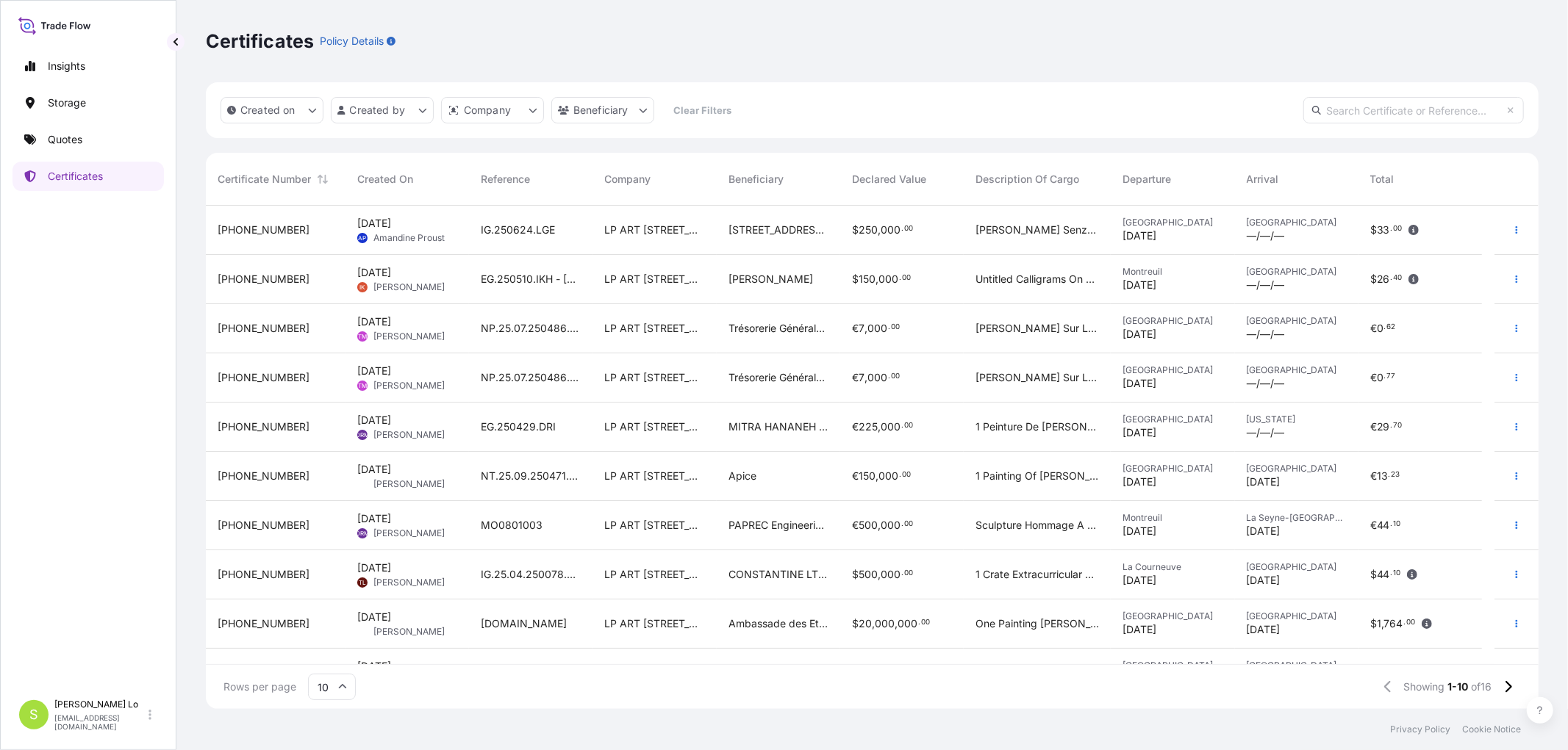
scroll to position [500, 1320]
click at [99, 144] on link "Quotes" at bounding box center [88, 140] width 152 height 29
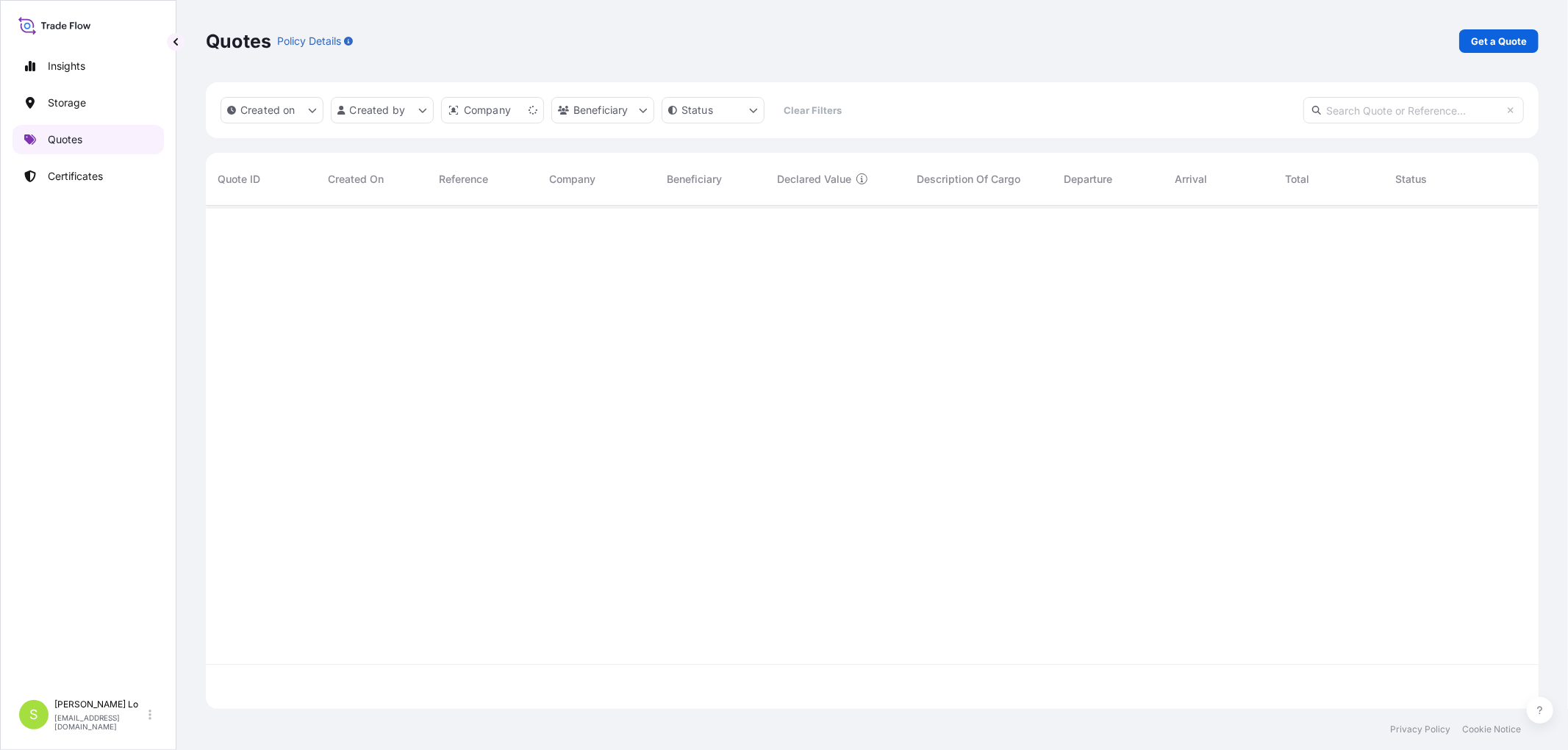
scroll to position [500, 1320]
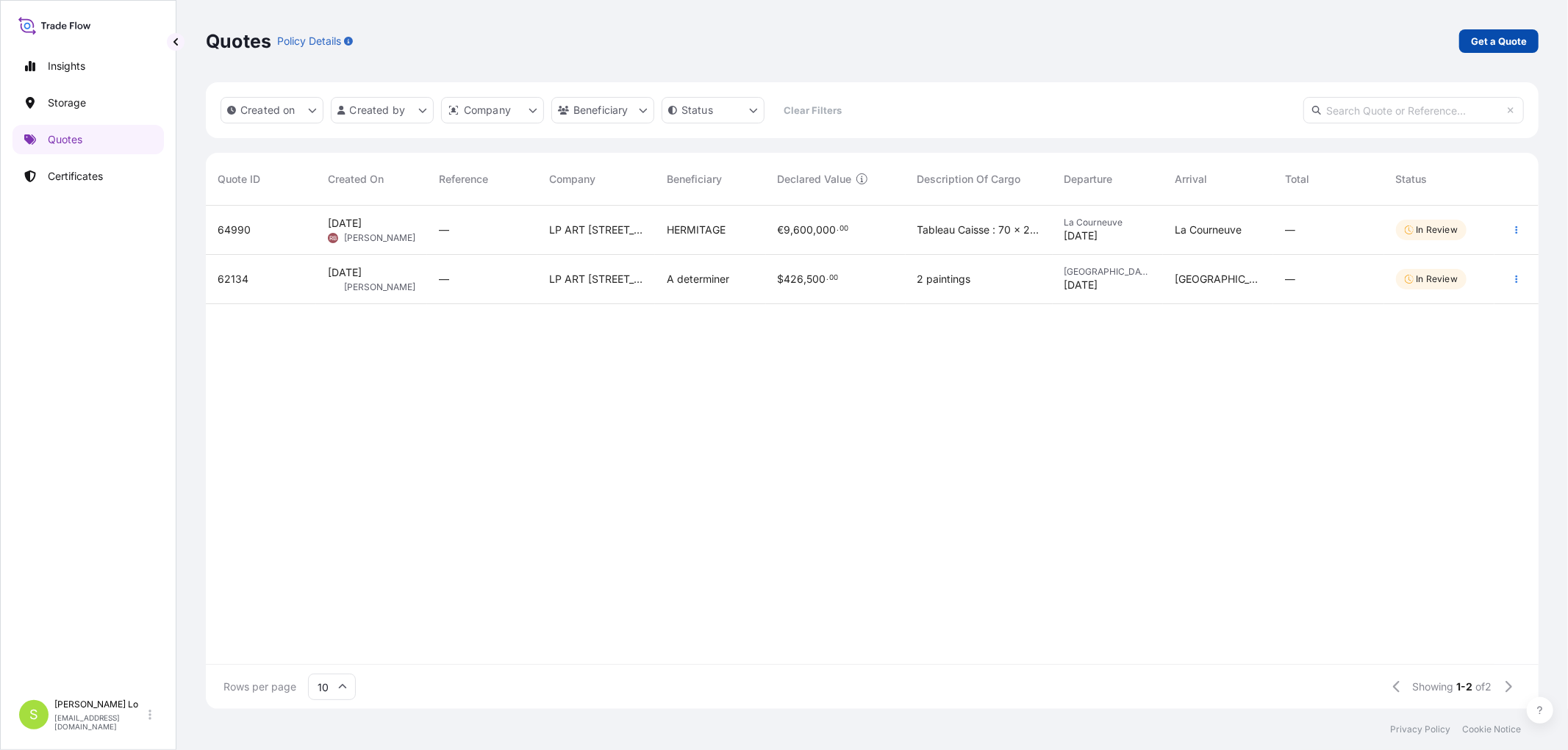
click at [1525, 48] on link "Get a Quote" at bounding box center [1499, 41] width 79 height 24
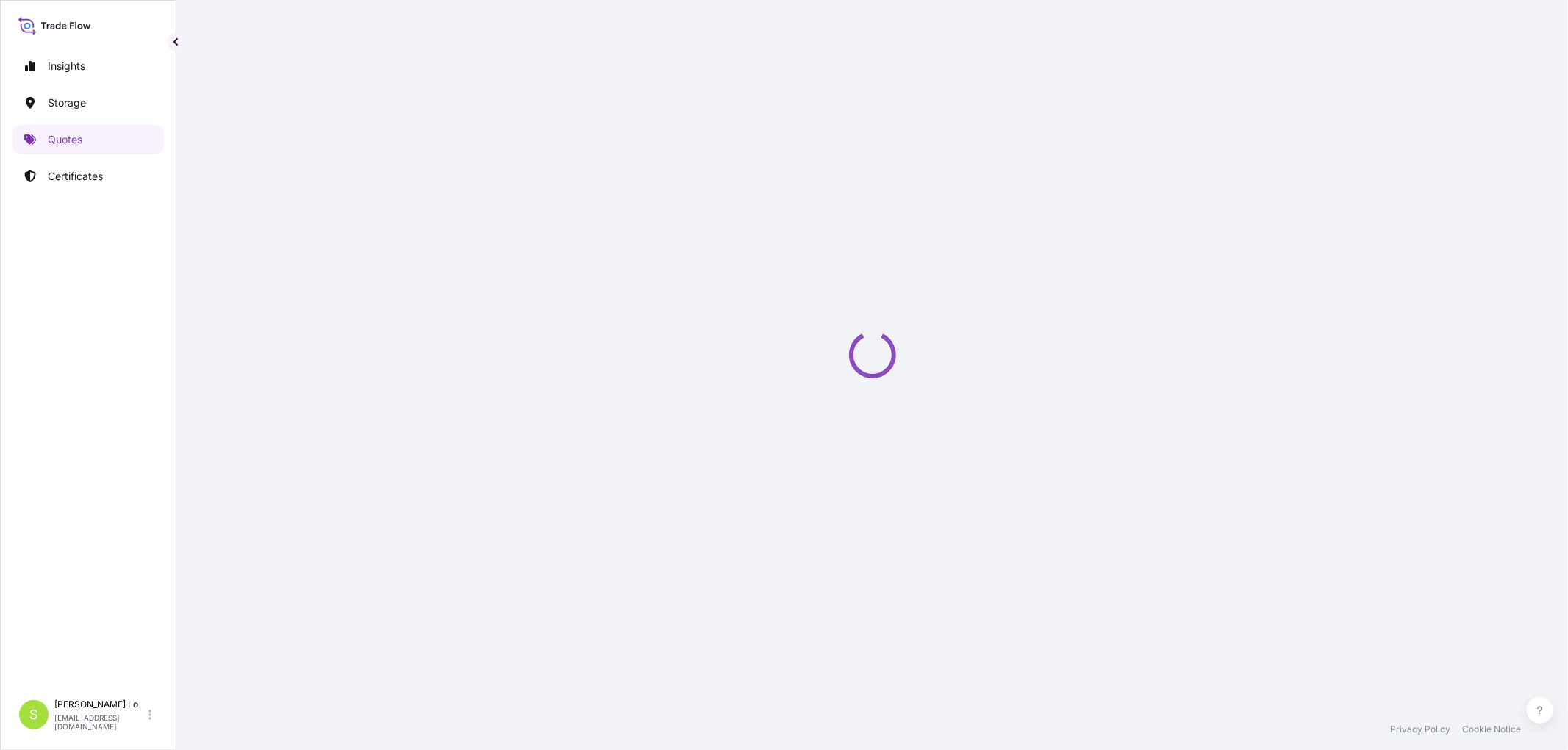
select select "Sea"
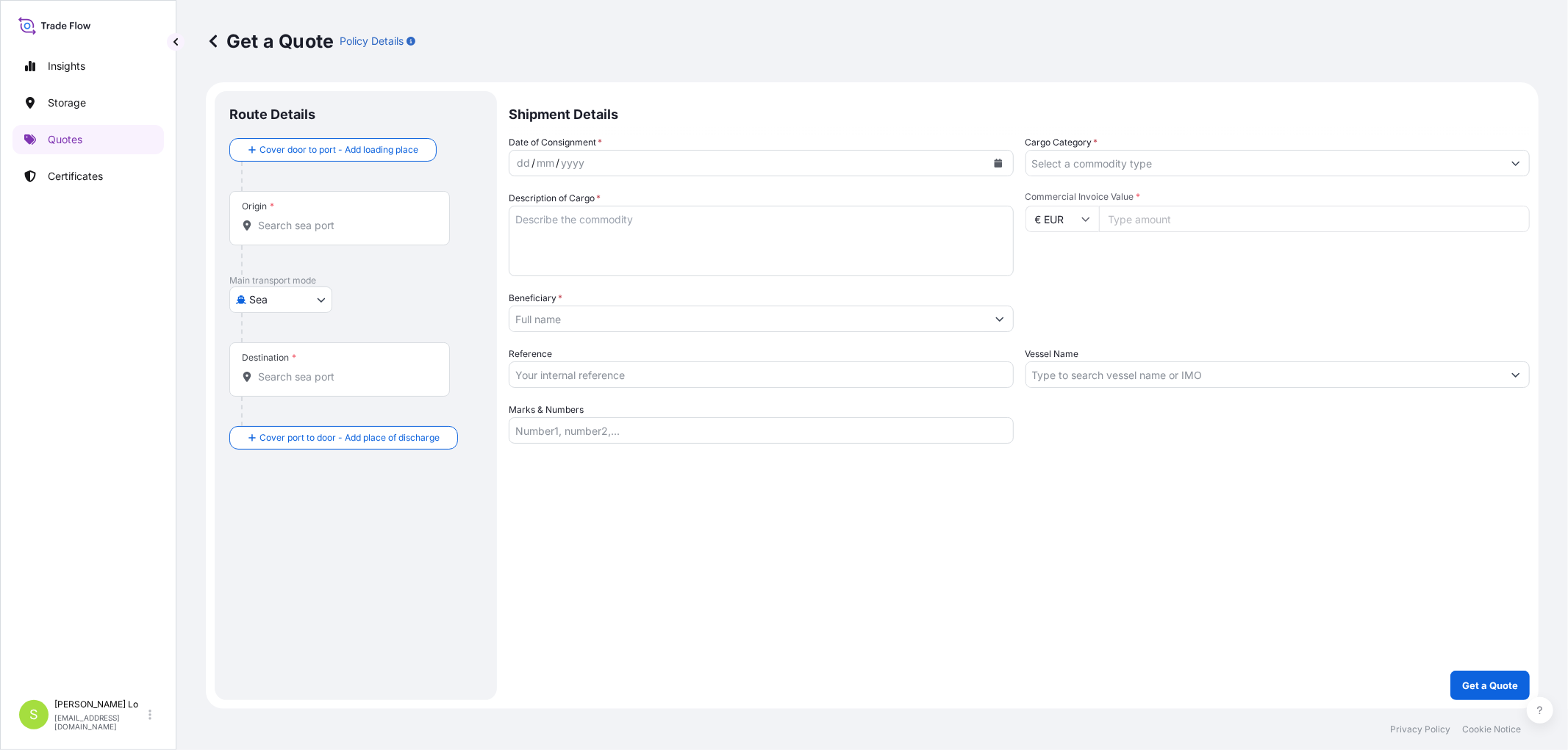
click at [761, 234] on textarea "Description of Cargo *" at bounding box center [761, 241] width 505 height 71
click at [376, 241] on div "Origin *" at bounding box center [340, 218] width 221 height 54
click at [376, 233] on input "Origin *" at bounding box center [344, 225] width 173 height 15
click at [365, 179] on div "Cover door to port - Add loading place" at bounding box center [355, 164] width 253 height 52
click at [604, 164] on div "dd / mm / yyyy" at bounding box center [748, 163] width 477 height 27
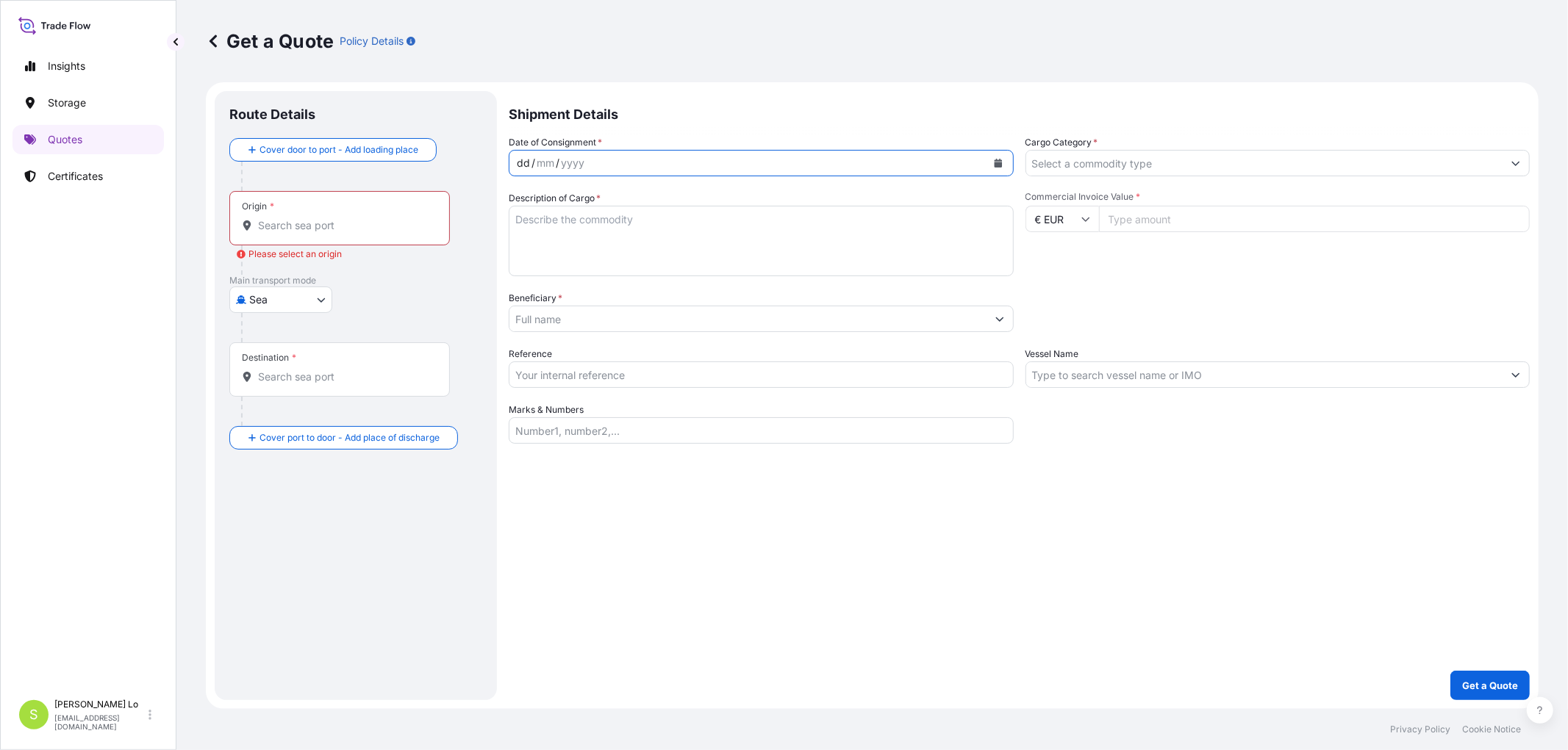
click at [603, 164] on div "dd / mm / yyyy" at bounding box center [748, 163] width 477 height 27
click at [597, 164] on div "dd / mm / yyyy" at bounding box center [748, 163] width 477 height 27
click at [582, 163] on div "dd / mm / yyyy" at bounding box center [748, 163] width 477 height 27
click at [560, 162] on div "yyyy" at bounding box center [573, 163] width 27 height 17
click at [525, 166] on div "dd" at bounding box center [524, 163] width 17 height 17
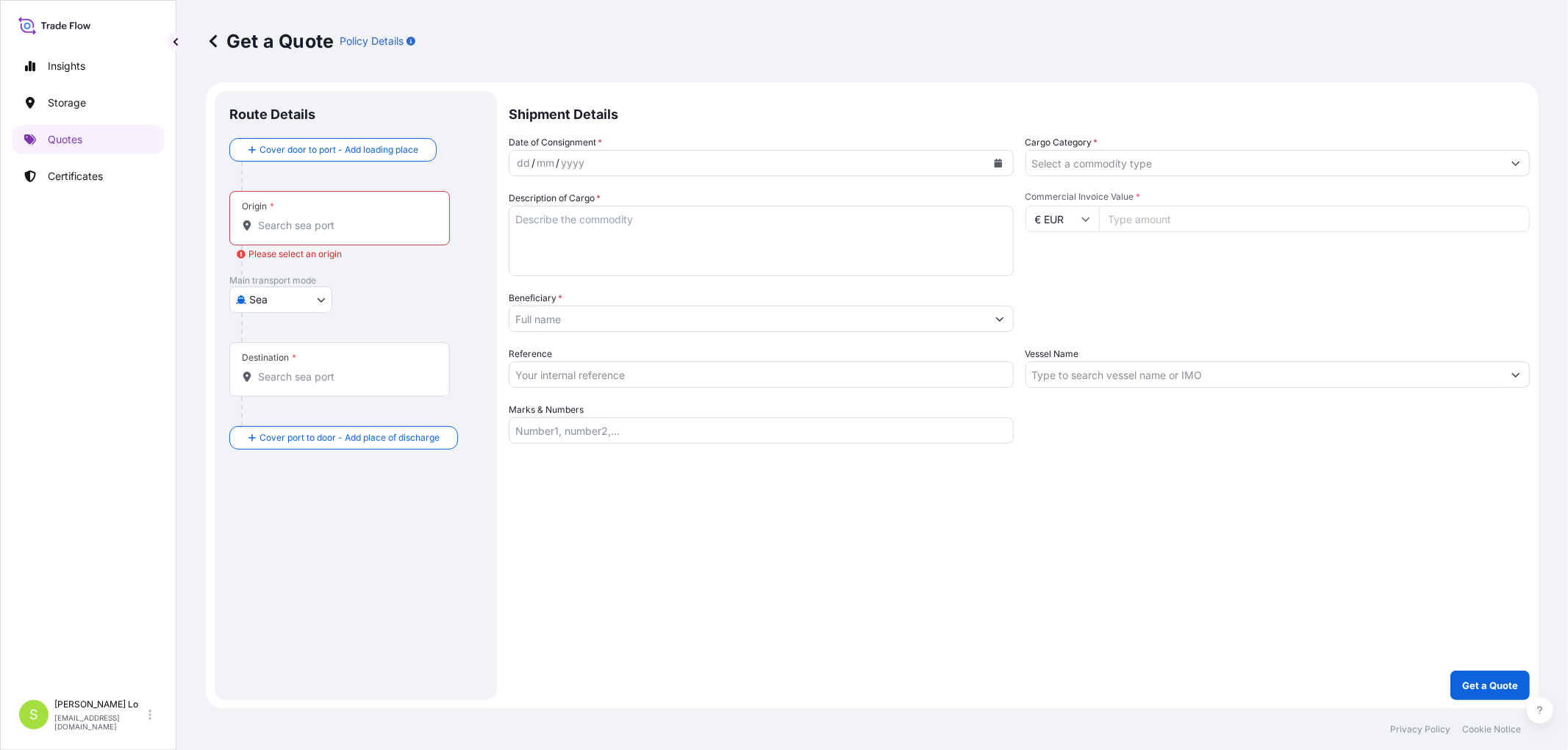
click at [424, 207] on div "Origin *" at bounding box center [340, 218] width 221 height 54
click at [424, 218] on input "Origin * Please select an origin" at bounding box center [344, 225] width 173 height 15
click at [426, 553] on div "Route Details Cover door to port - Add loading place Place of loading Road / [G…" at bounding box center [355, 396] width 253 height 580
click at [403, 223] on input "Origin * Please select an origin" at bounding box center [344, 225] width 173 height 15
click at [656, 180] on div "Date of Consignment * dd / mm / yyyy Cargo Category * Description of Cargo * Co…" at bounding box center [1019, 289] width 1021 height 308
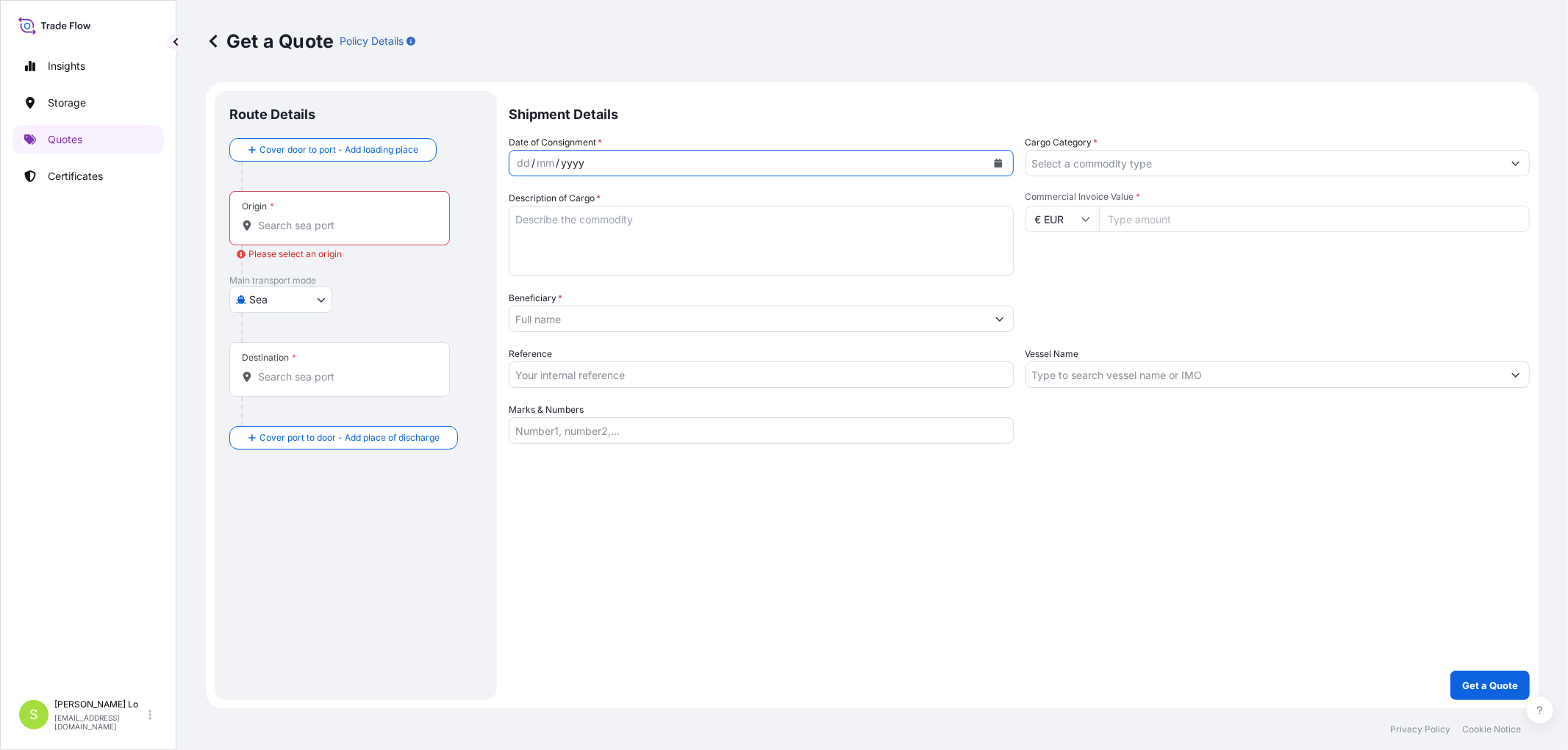
click at [669, 163] on div "dd / mm / yyyy" at bounding box center [748, 163] width 477 height 27
click at [660, 165] on div "dd / mm / yyyy" at bounding box center [748, 163] width 477 height 27
click at [523, 158] on div "dd" at bounding box center [524, 163] width 17 height 17
click at [523, 166] on div "dd" at bounding box center [524, 163] width 17 height 17
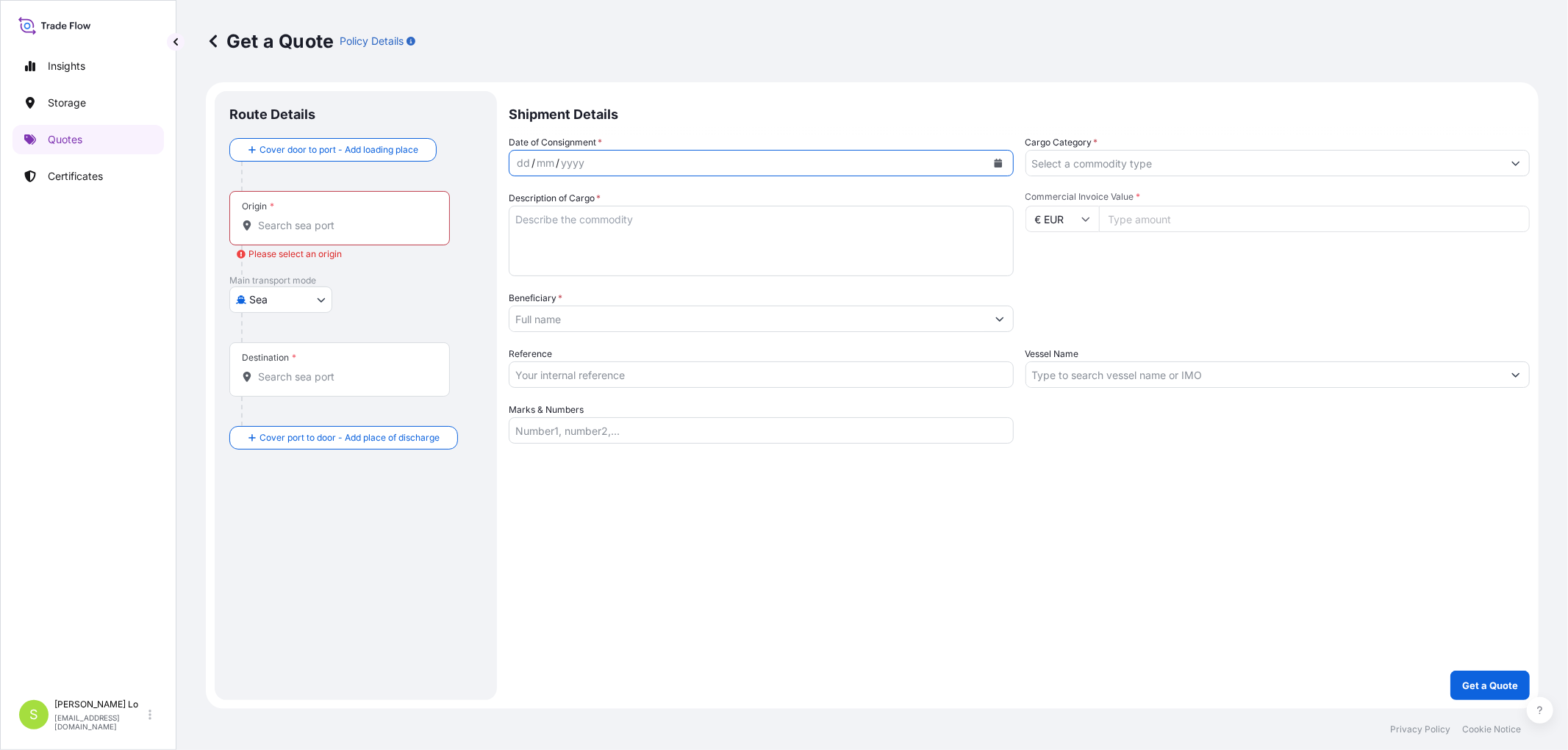
click at [994, 159] on icon "Calendar" at bounding box center [998, 163] width 8 height 9
click at [593, 260] on div "3" at bounding box center [590, 259] width 27 height 27
click at [592, 247] on textarea "Description of Cargo *" at bounding box center [761, 241] width 505 height 71
drag, startPoint x: 675, startPoint y: 221, endPoint x: 546, endPoint y: 210, distance: 129.5
click at [546, 210] on textarea "1 tablea" at bounding box center [761, 241] width 505 height 71
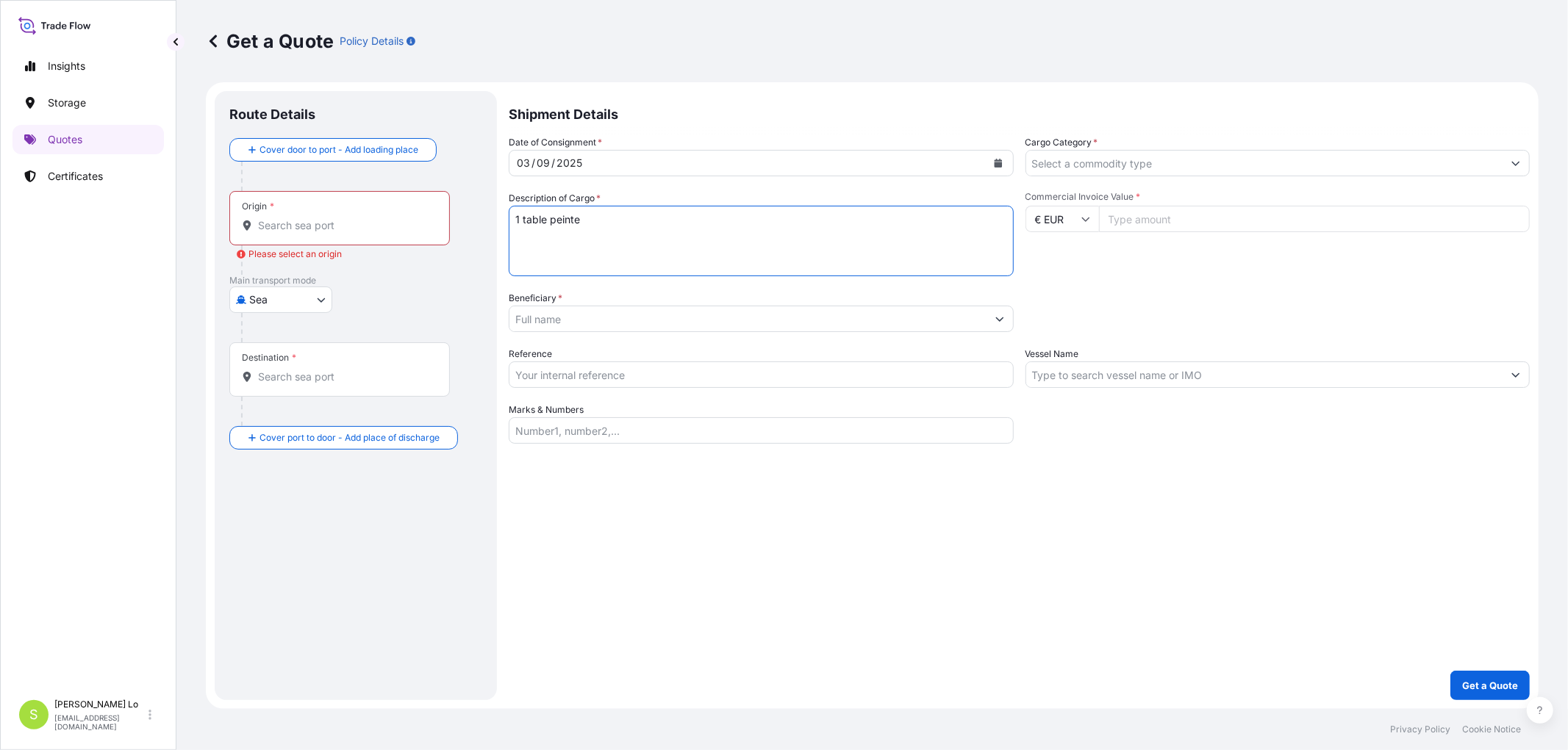
paste textarea "Vlaminck"
click at [900, 236] on textarea "1 table peinte Vlaminck de dimensions 87x60x73h cm" at bounding box center [761, 241] width 505 height 71
type textarea "1 table peinte Vlaminck de dimensions 87x60x73h cm"
click at [1210, 217] on input "Commercial Invoice Value *" at bounding box center [1315, 219] width 432 height 27
type input "300000"
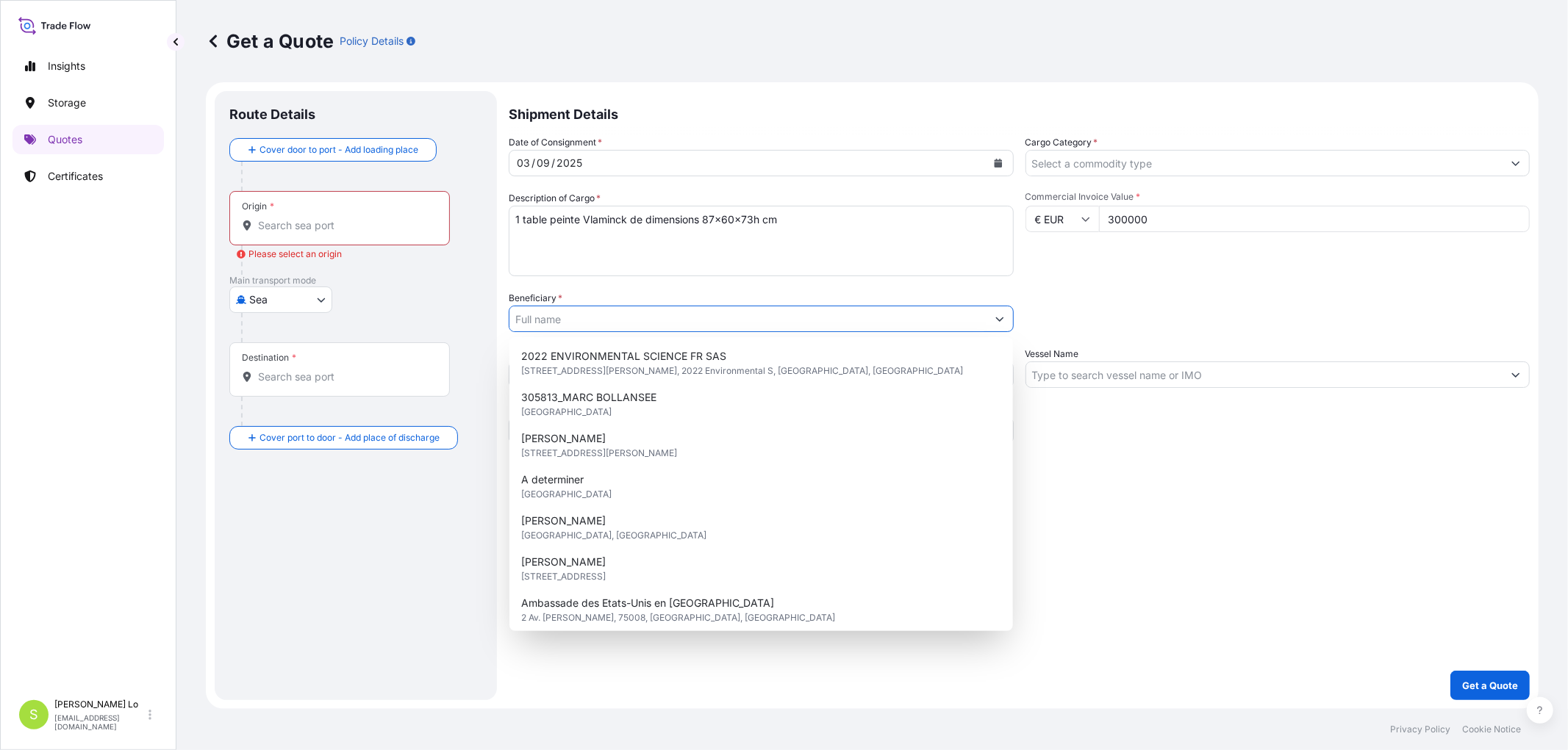
click at [652, 317] on input "Beneficiary *" at bounding box center [748, 318] width 477 height 27
click at [747, 290] on div "Date of Consignment * [DATE] Cargo Category * Description of Cargo * 1 table pe…" at bounding box center [1019, 289] width 1021 height 308
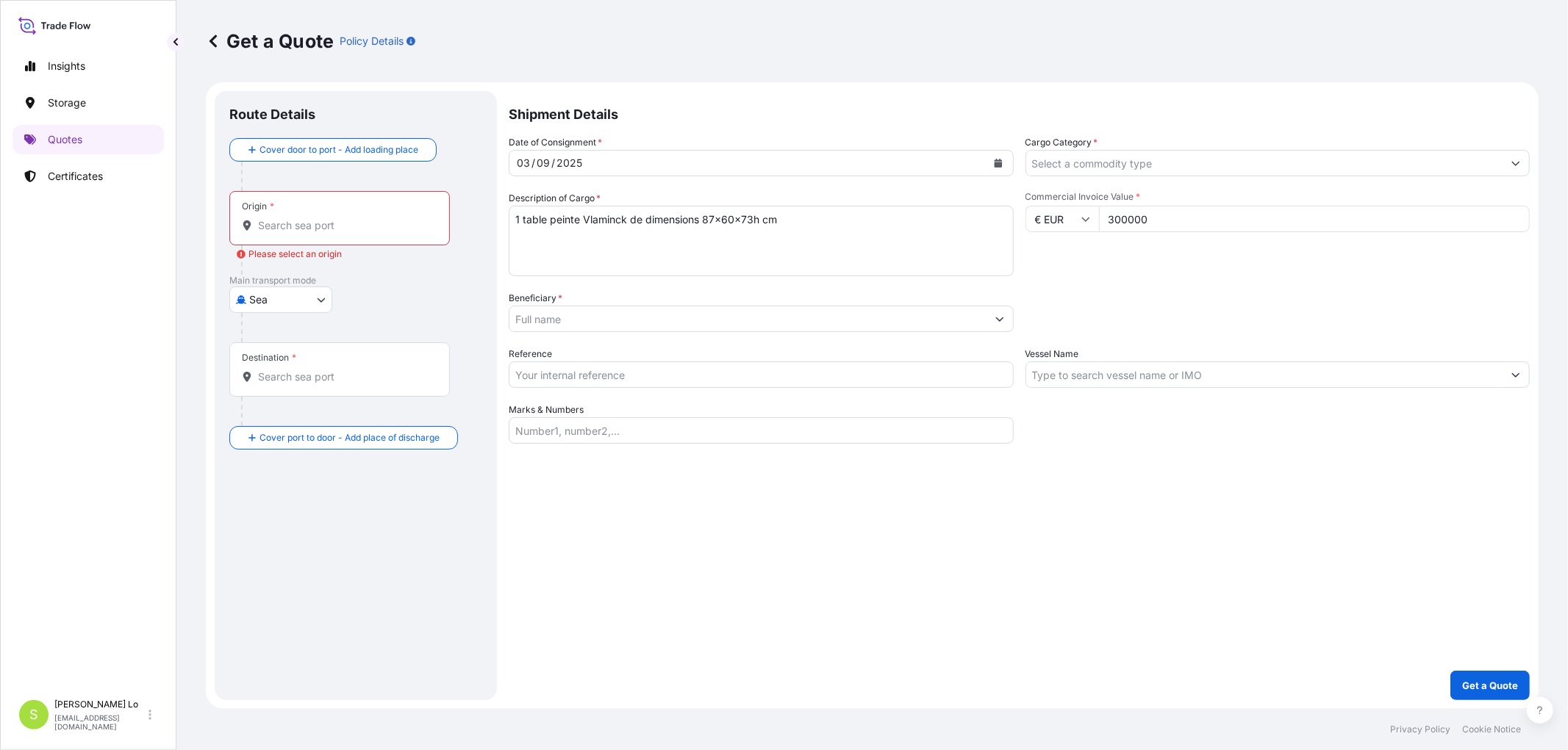
click at [546, 370] on input "Reference" at bounding box center [761, 375] width 505 height 27
click at [637, 370] on input "Reference" at bounding box center [761, 375] width 505 height 27
paste input "NG.250691.SLO"
type input "NG.250691.SLO"
click at [688, 433] on input "Marks & Numbers" at bounding box center [761, 431] width 505 height 27
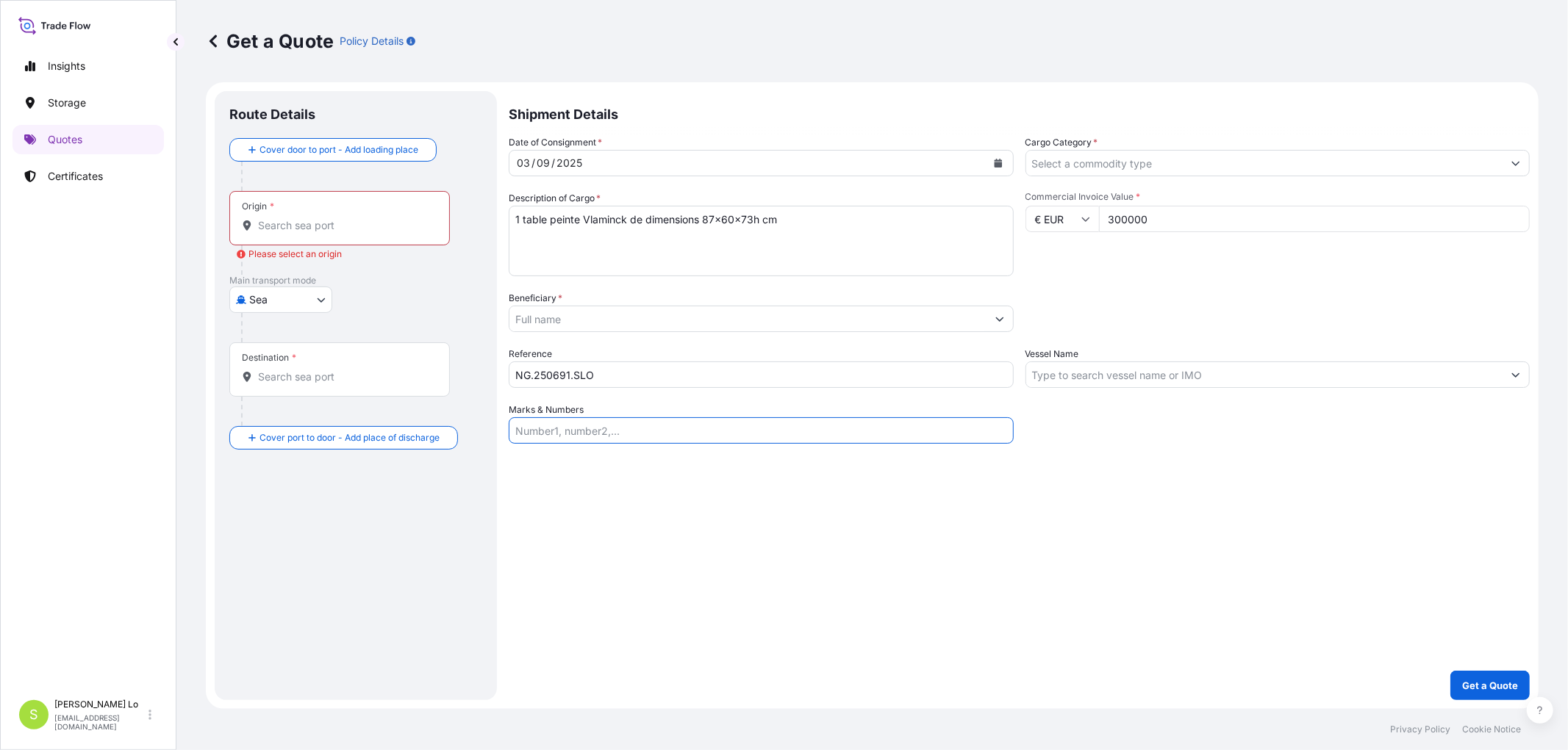
paste input "NG.250691.SLO"
type input "NG.250691.SLO/101"
click at [1216, 365] on input "Vessel Name" at bounding box center [1265, 375] width 477 height 27
click at [1217, 373] on input "Vessel Name" at bounding box center [1265, 375] width 477 height 27
click at [1509, 372] on button "Show suggestions" at bounding box center [1516, 375] width 27 height 27
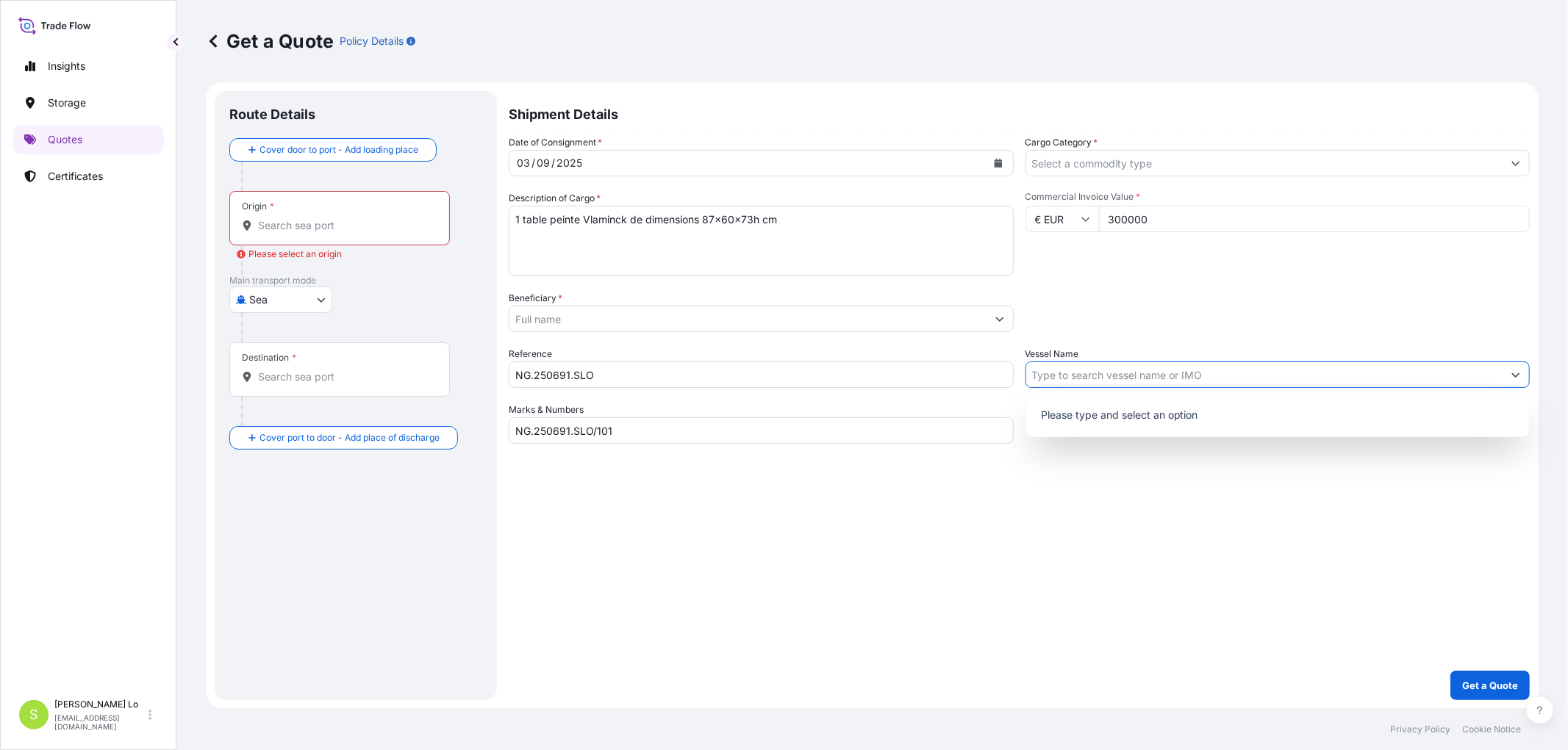
click at [1510, 371] on button "Show suggestions" at bounding box center [1516, 375] width 27 height 27
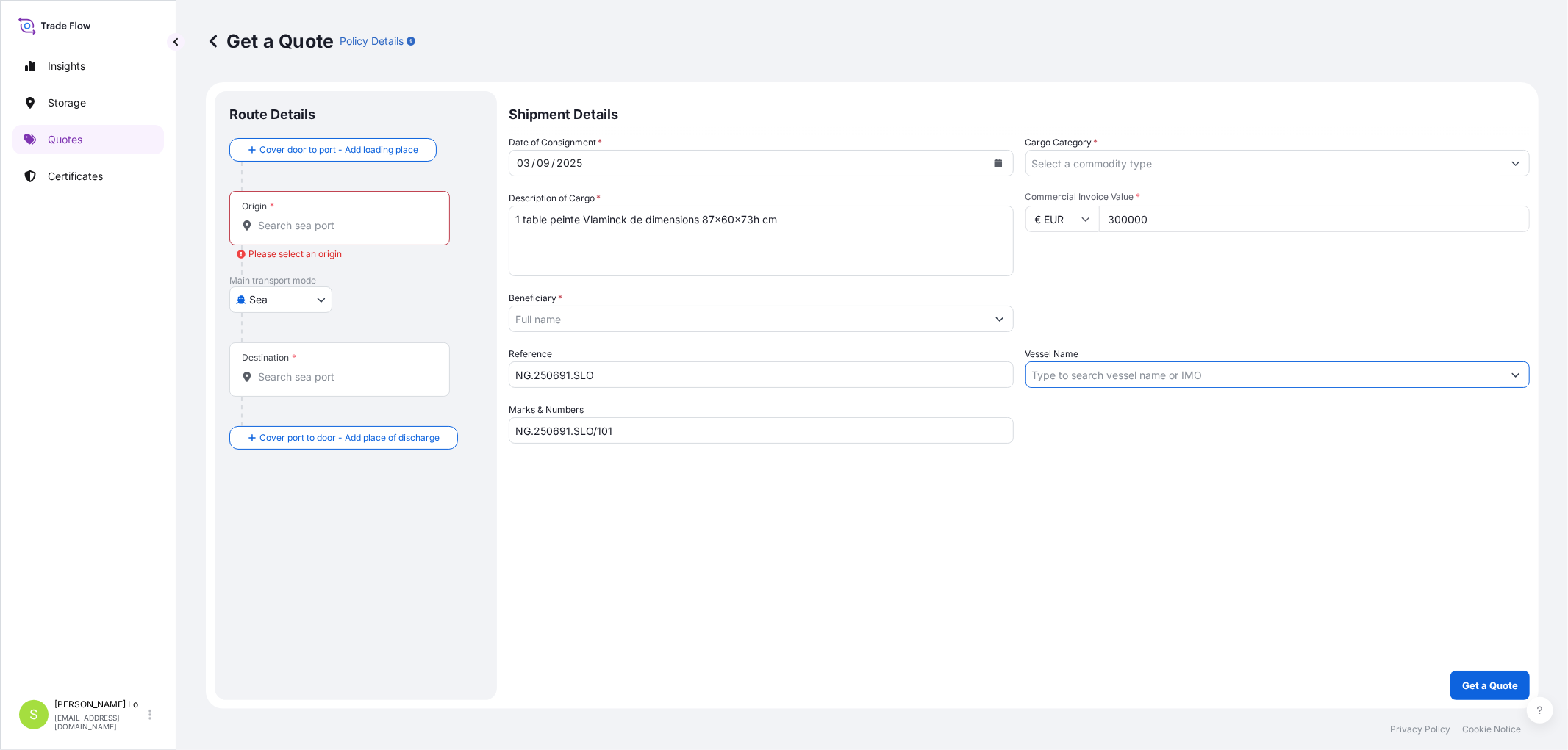
click at [981, 327] on input "Beneficiary *" at bounding box center [748, 318] width 477 height 27
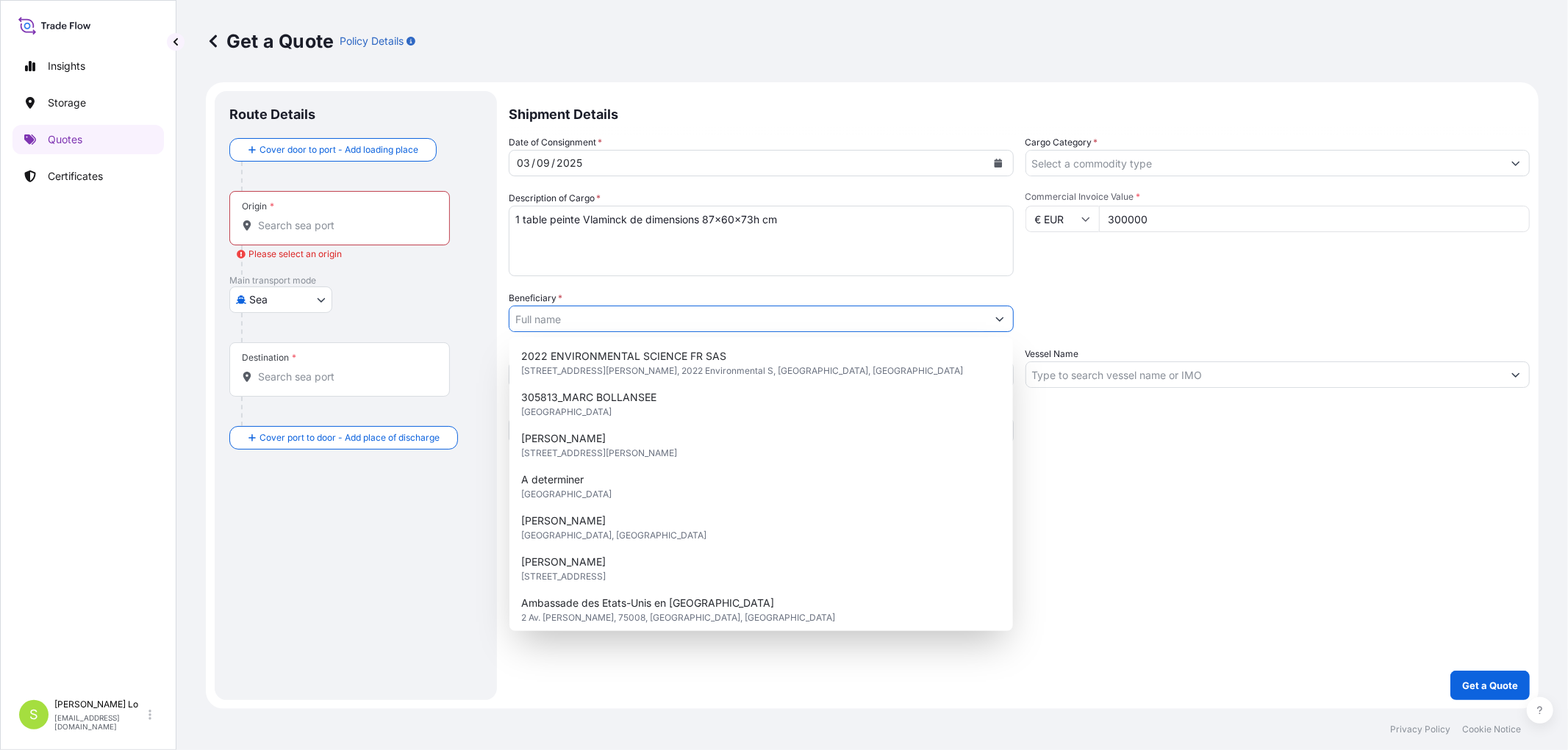
click at [981, 327] on input "Beneficiary *" at bounding box center [748, 318] width 477 height 27
click at [286, 309] on body "0 options available. 15 options available. Insights Storage Quotes Certificates…" at bounding box center [784, 375] width 1568 height 750
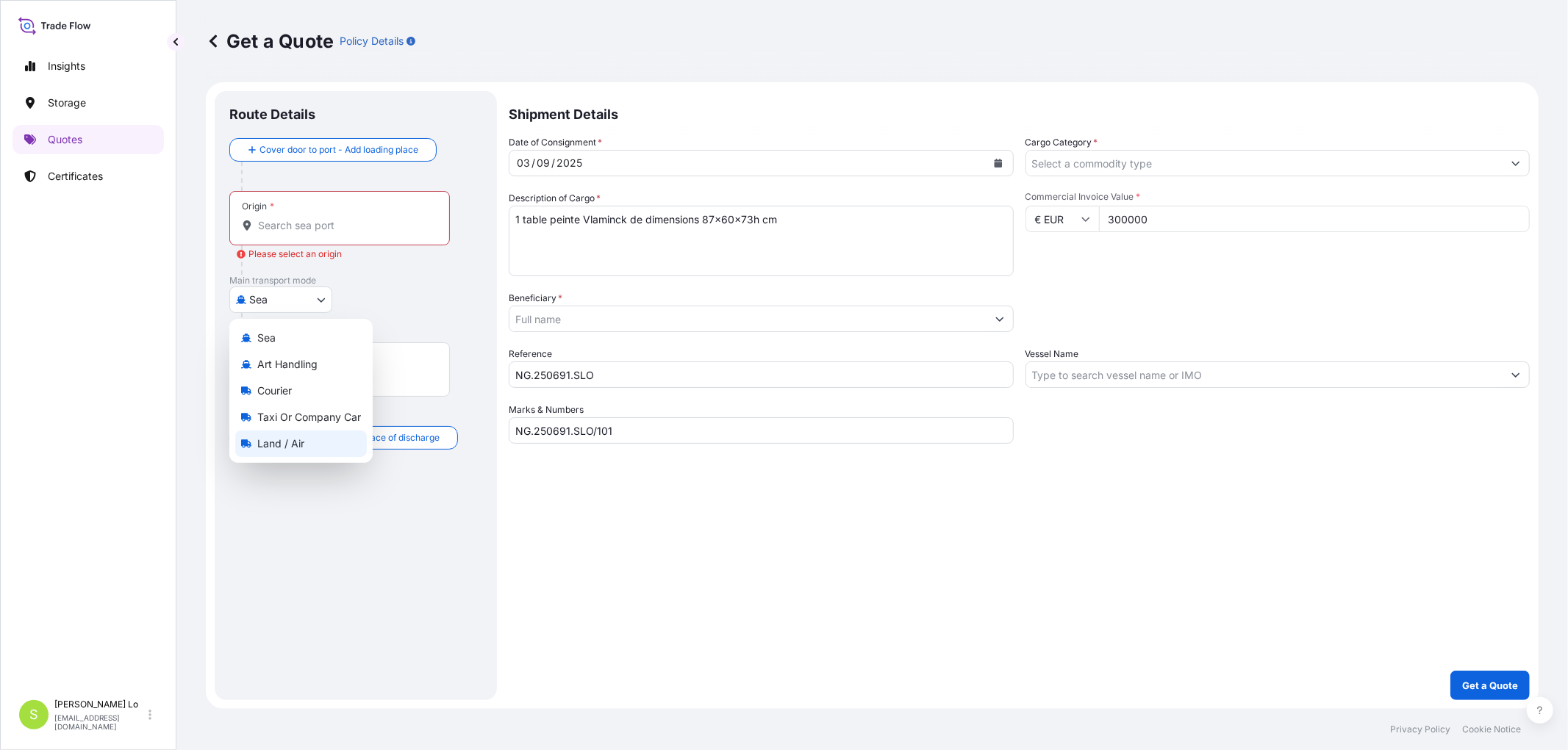
click at [315, 450] on div "Land / Air" at bounding box center [301, 444] width 132 height 27
select select "Land / Air"
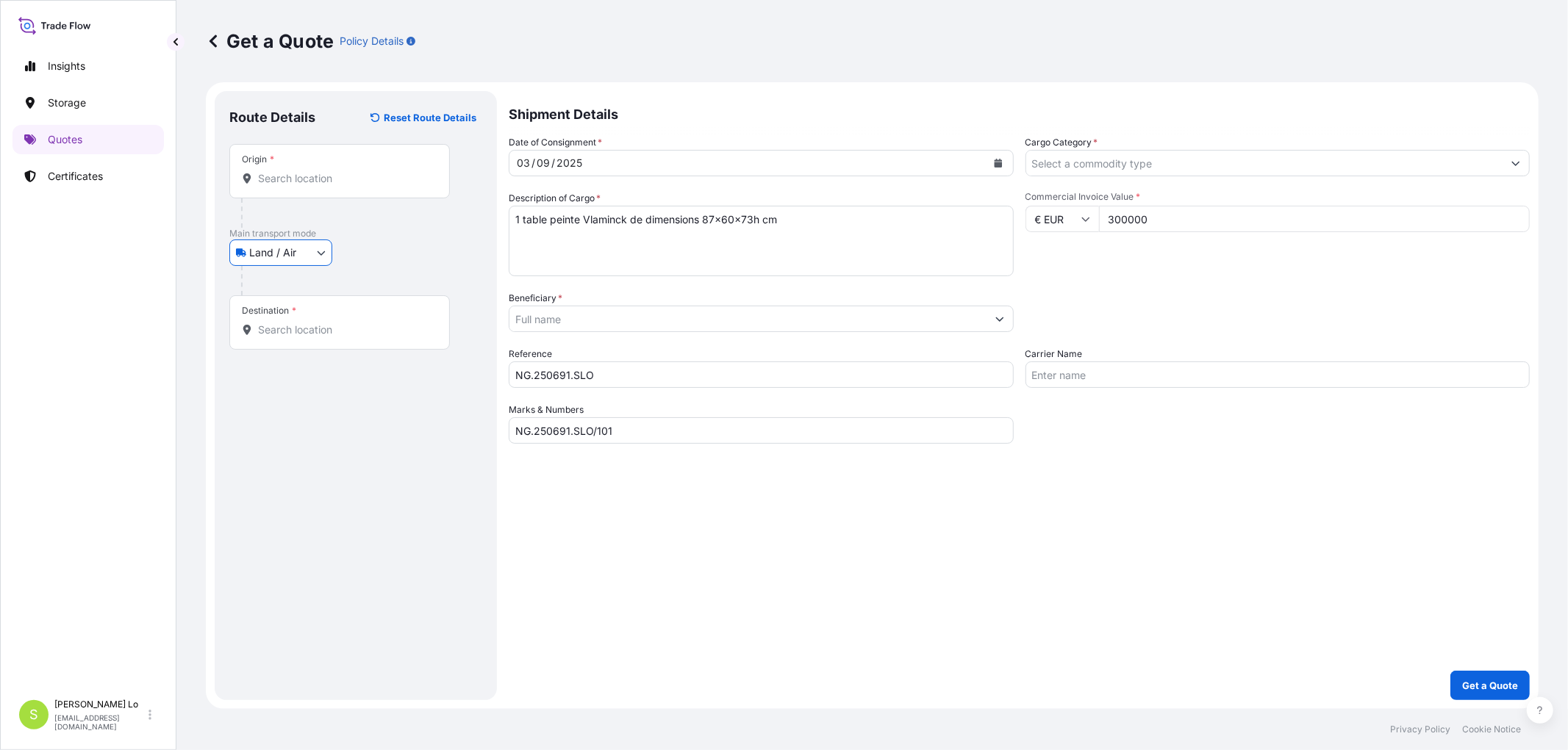
click at [1074, 372] on input "Carrier Name" at bounding box center [1278, 375] width 505 height 27
type input "LP ART"
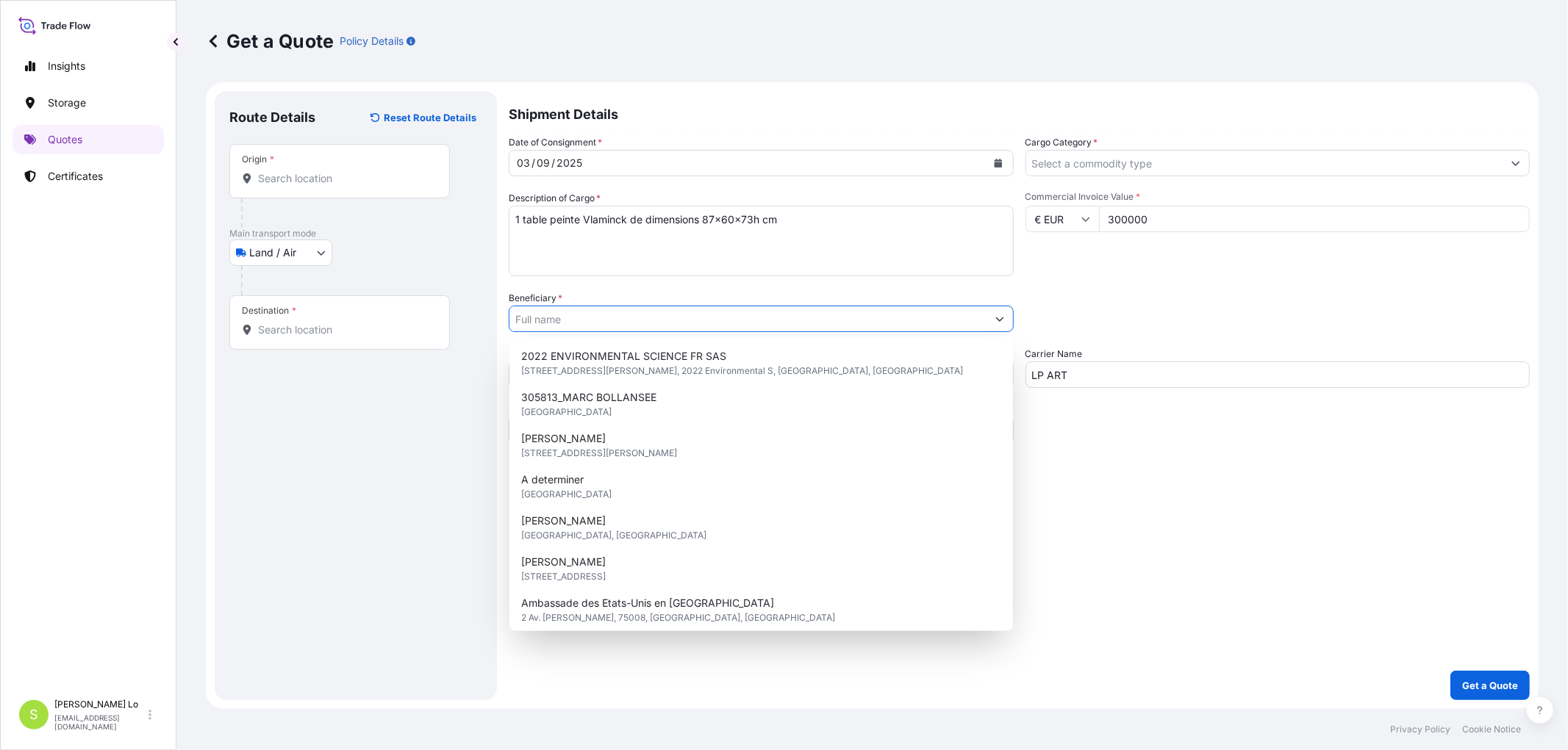
click at [749, 313] on input "Beneficiary *" at bounding box center [748, 318] width 477 height 27
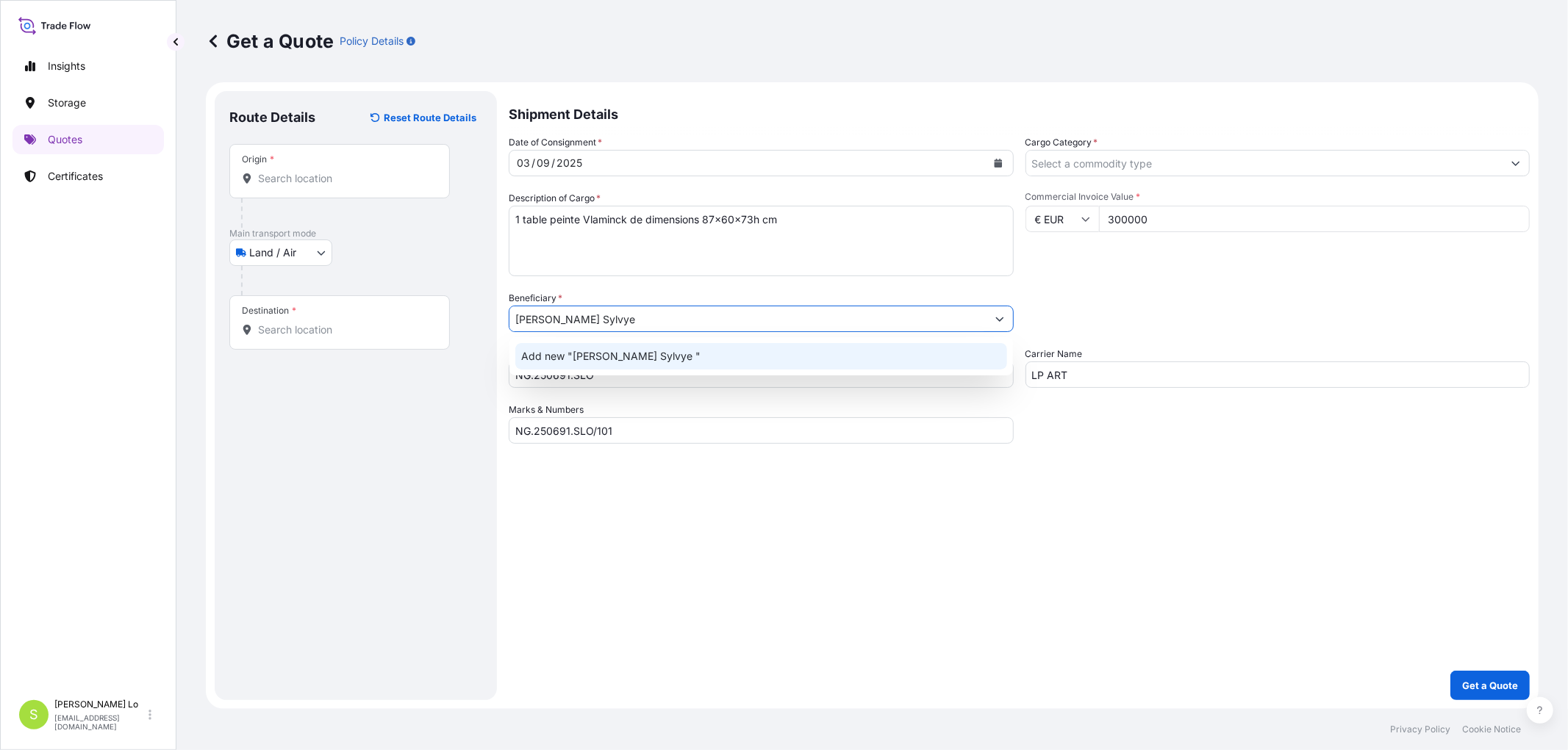
click at [629, 322] on input "[PERSON_NAME] Sylvye" at bounding box center [748, 318] width 477 height 27
type input "[PERSON_NAME]"
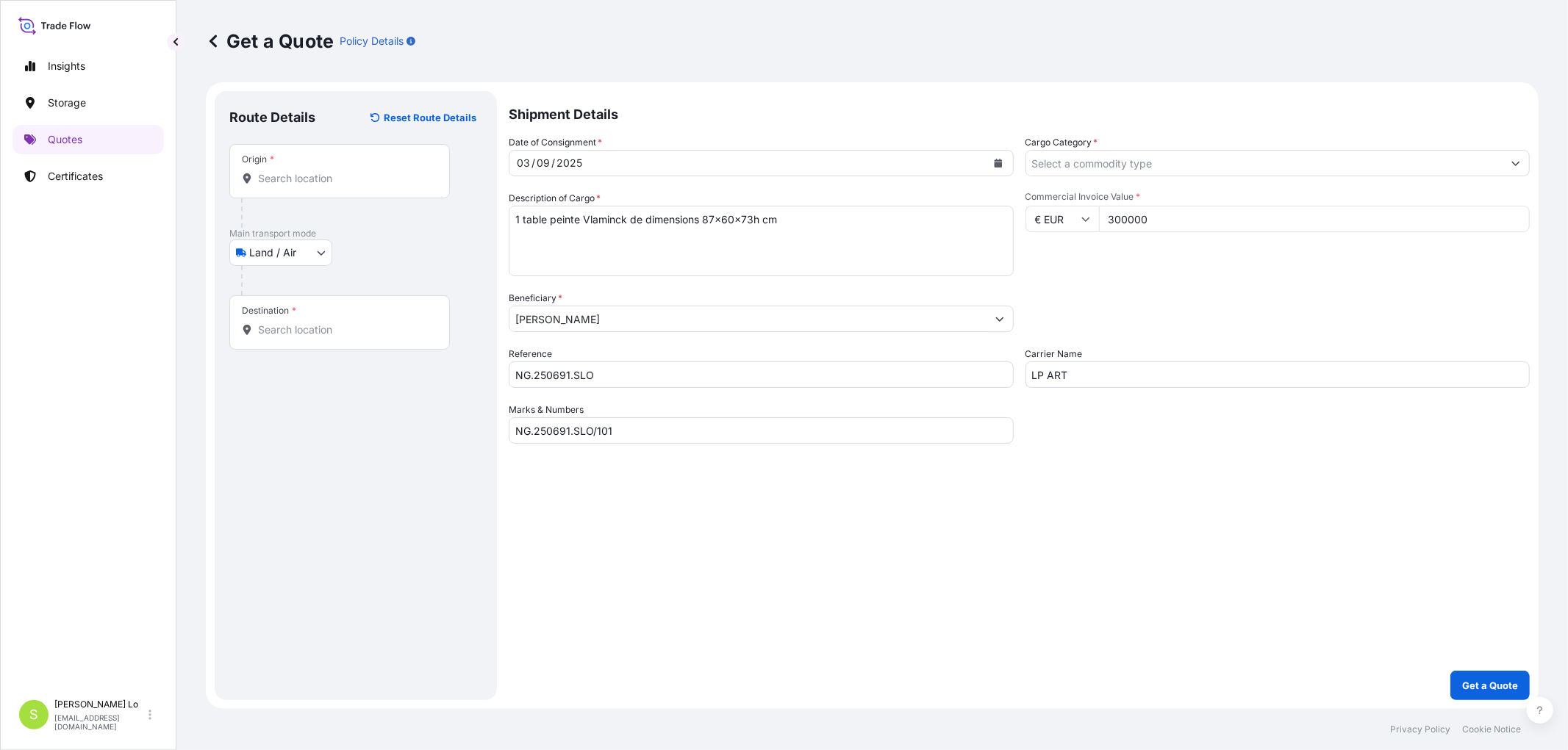
click at [1051, 579] on div "Shipment Details Date of Consignment * [DATE] Cargo Category * Description of C…" at bounding box center [1019, 396] width 1021 height 609
click at [363, 181] on input "Origin *" at bounding box center [344, 179] width 173 height 15
click at [312, 187] on div "Origin *" at bounding box center [340, 171] width 221 height 54
click at [312, 186] on input "Origin * Please select an origin" at bounding box center [344, 179] width 173 height 15
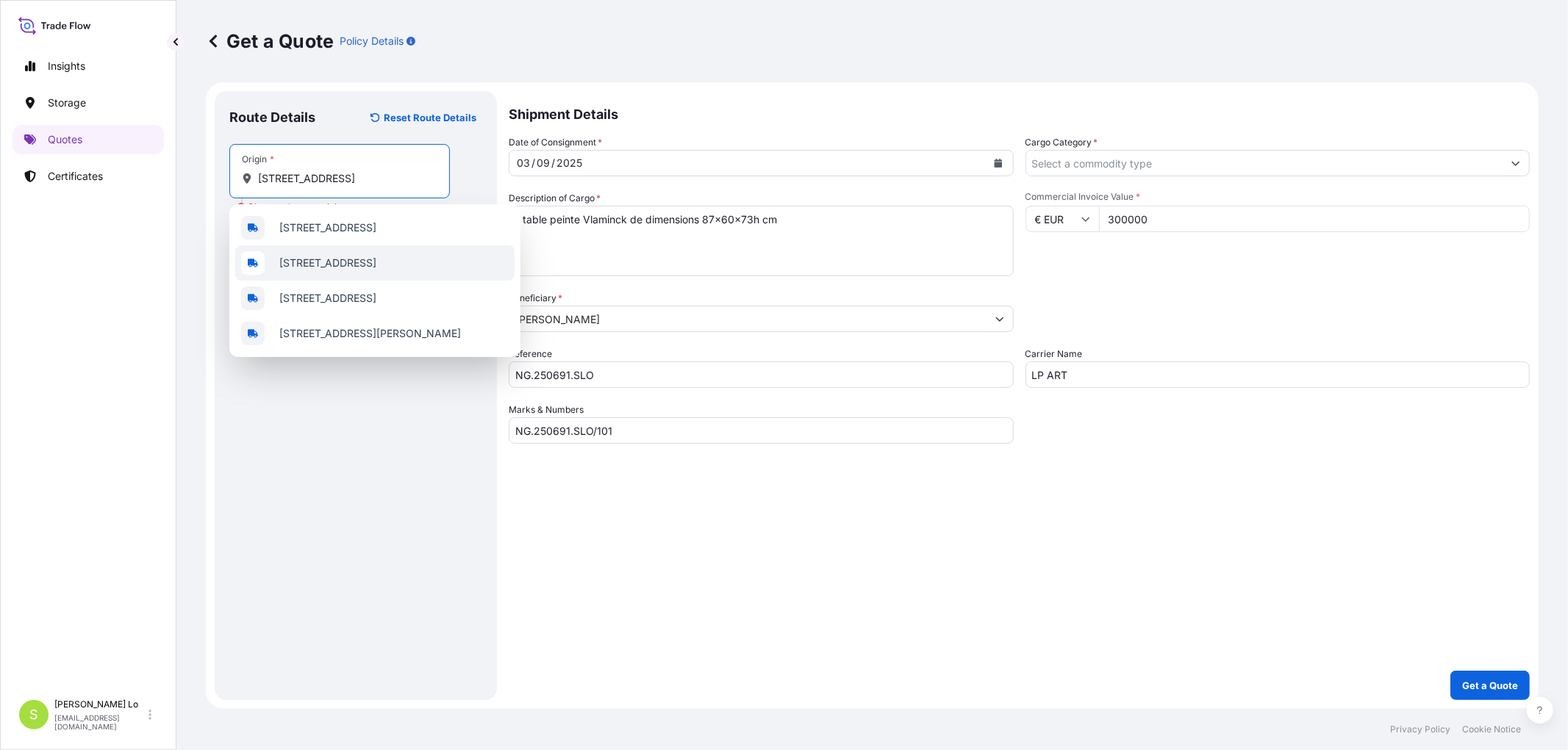
click at [309, 271] on span "[STREET_ADDRESS]" at bounding box center [327, 263] width 97 height 15
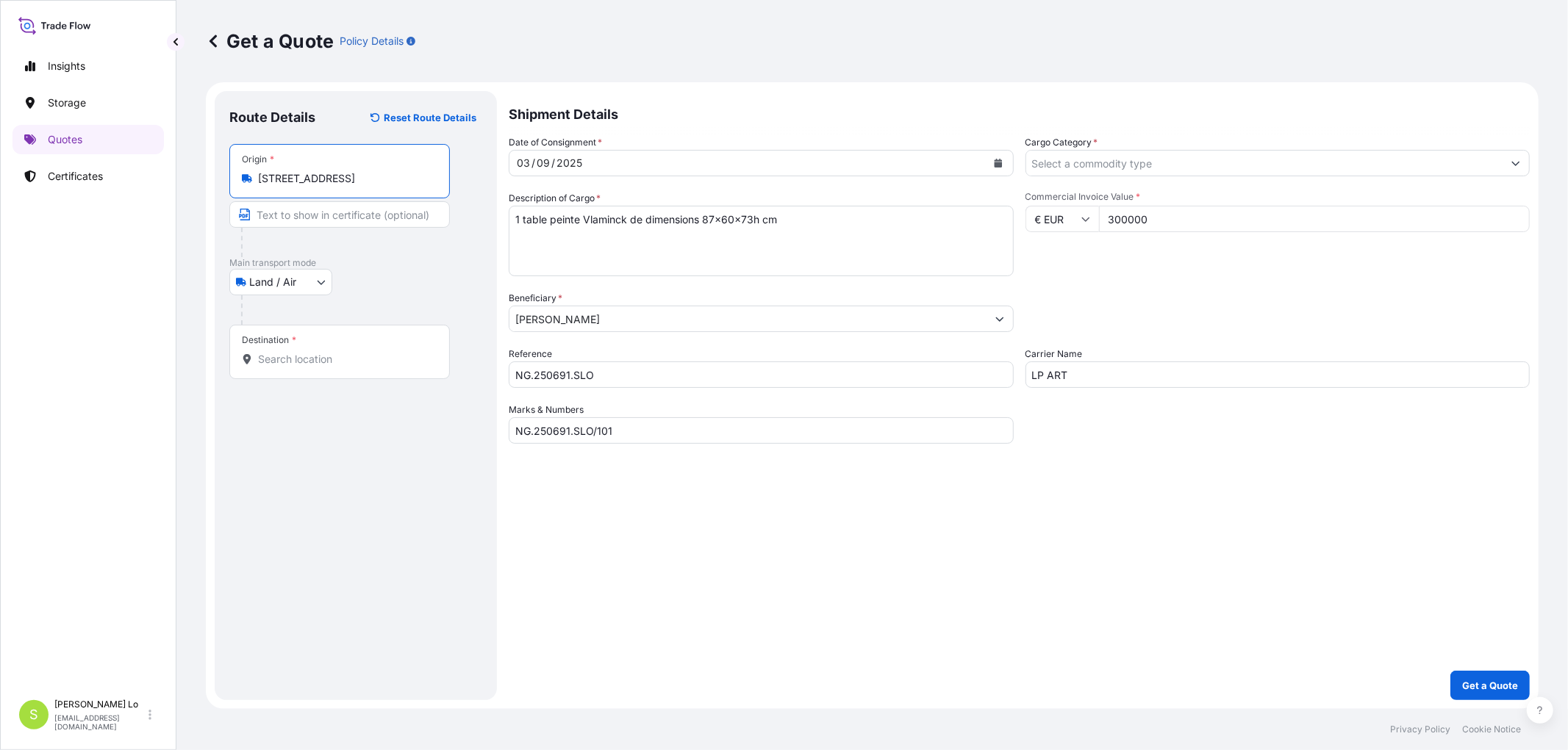
drag, startPoint x: 262, startPoint y: 181, endPoint x: 285, endPoint y: 179, distance: 23.1
click at [285, 179] on input "[STREET_ADDRESS]" at bounding box center [344, 179] width 173 height 15
click at [268, 180] on input "[STREET_ADDRESS]" at bounding box center [344, 179] width 173 height 15
type input "[STREET_ADDRESS]"
click at [281, 214] on input "Text to appear on certificate" at bounding box center [340, 214] width 221 height 27
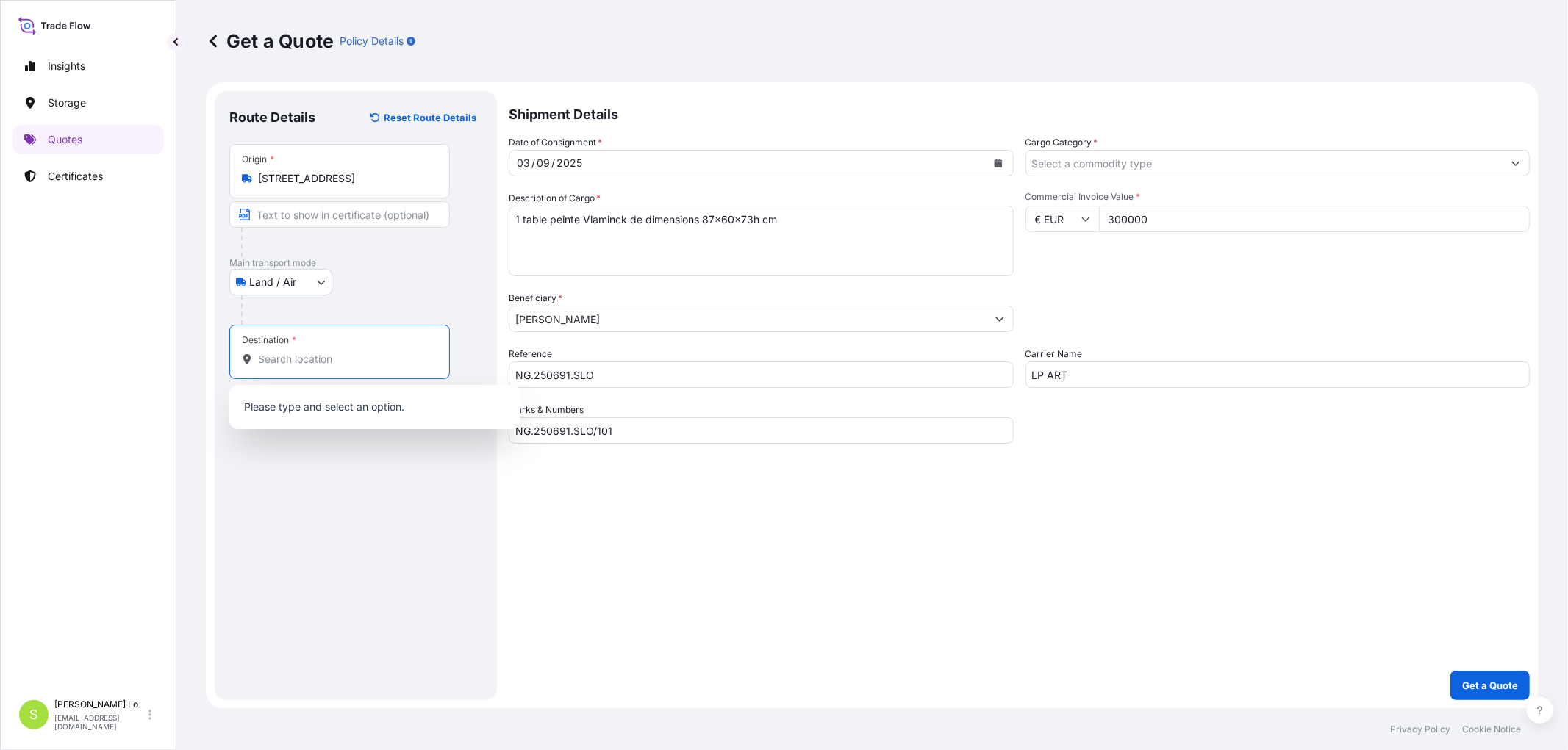
click at [286, 352] on input "Destination *" at bounding box center [344, 360] width 173 height 15
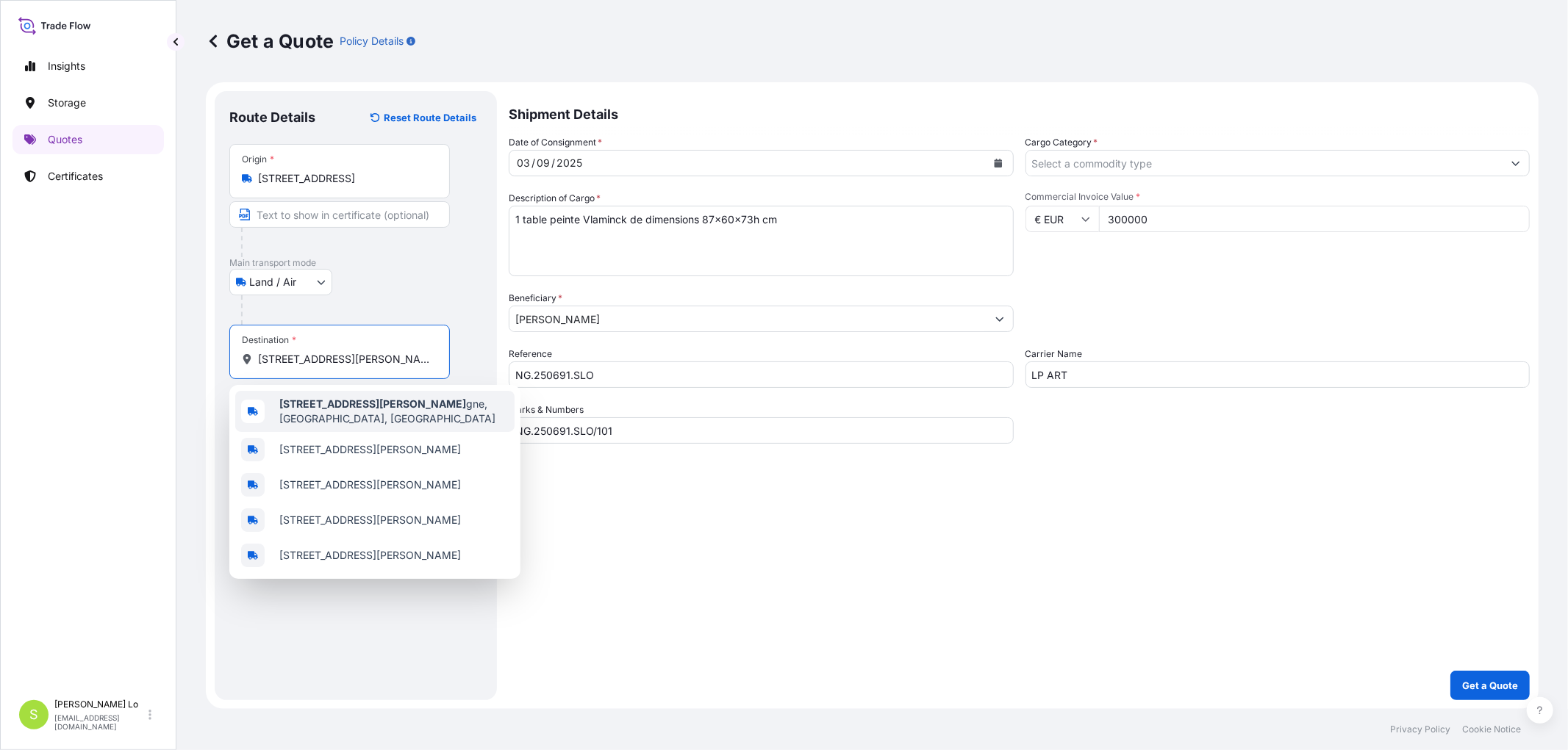
click at [445, 412] on span "[STREET_ADDRESS][PERSON_NAME]" at bounding box center [393, 411] width 229 height 29
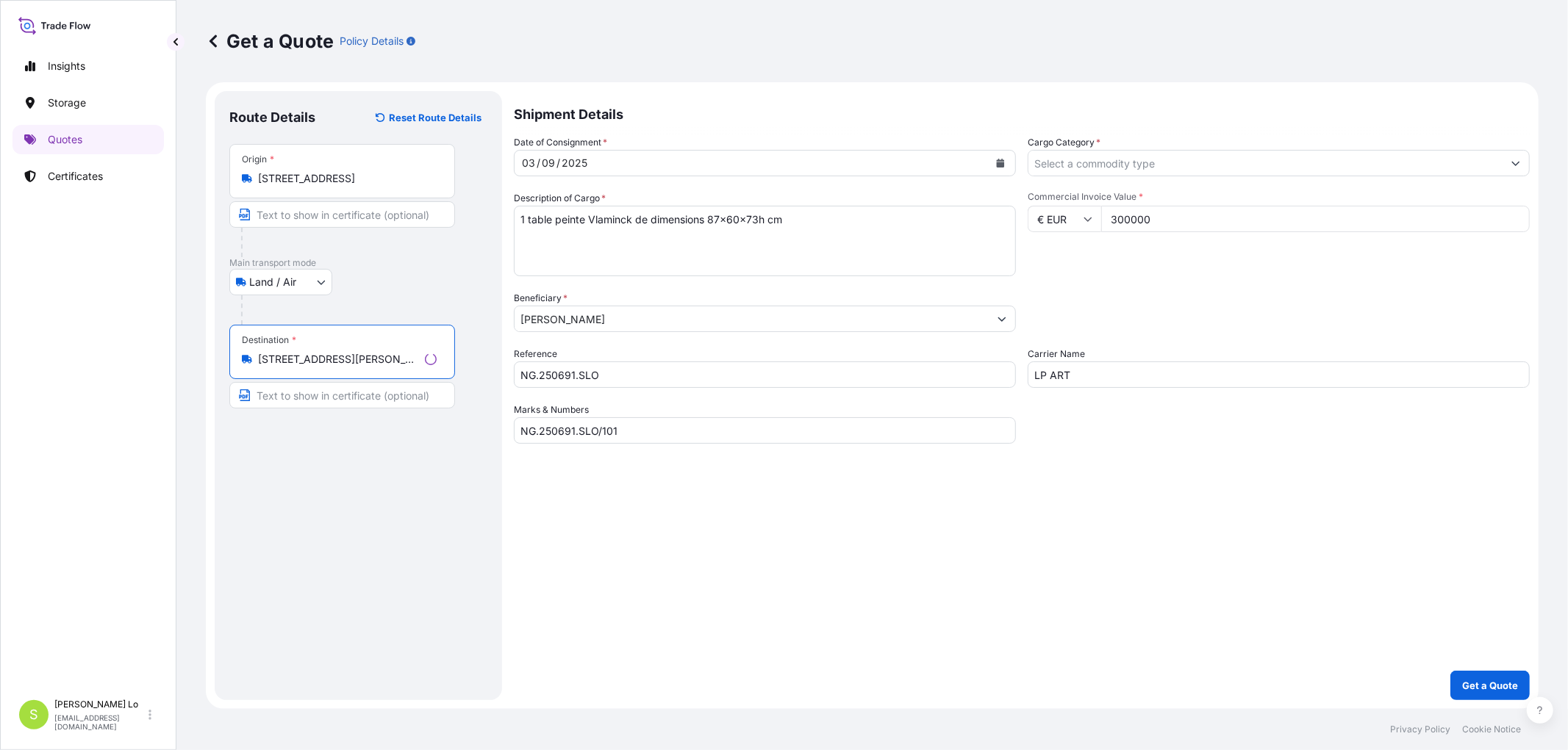
type input "[STREET_ADDRESS][PERSON_NAME]"
click at [361, 401] on input "Text to appear on certificate" at bounding box center [340, 395] width 221 height 27
type input "Nouvelle Tendances"
click at [312, 213] on input "Text to appear on certificate" at bounding box center [340, 214] width 221 height 27
click at [411, 600] on div "Route Details Reset Route Details Place of loading Road / [GEOGRAPHIC_DATA] / I…" at bounding box center [355, 396] width 253 height 580
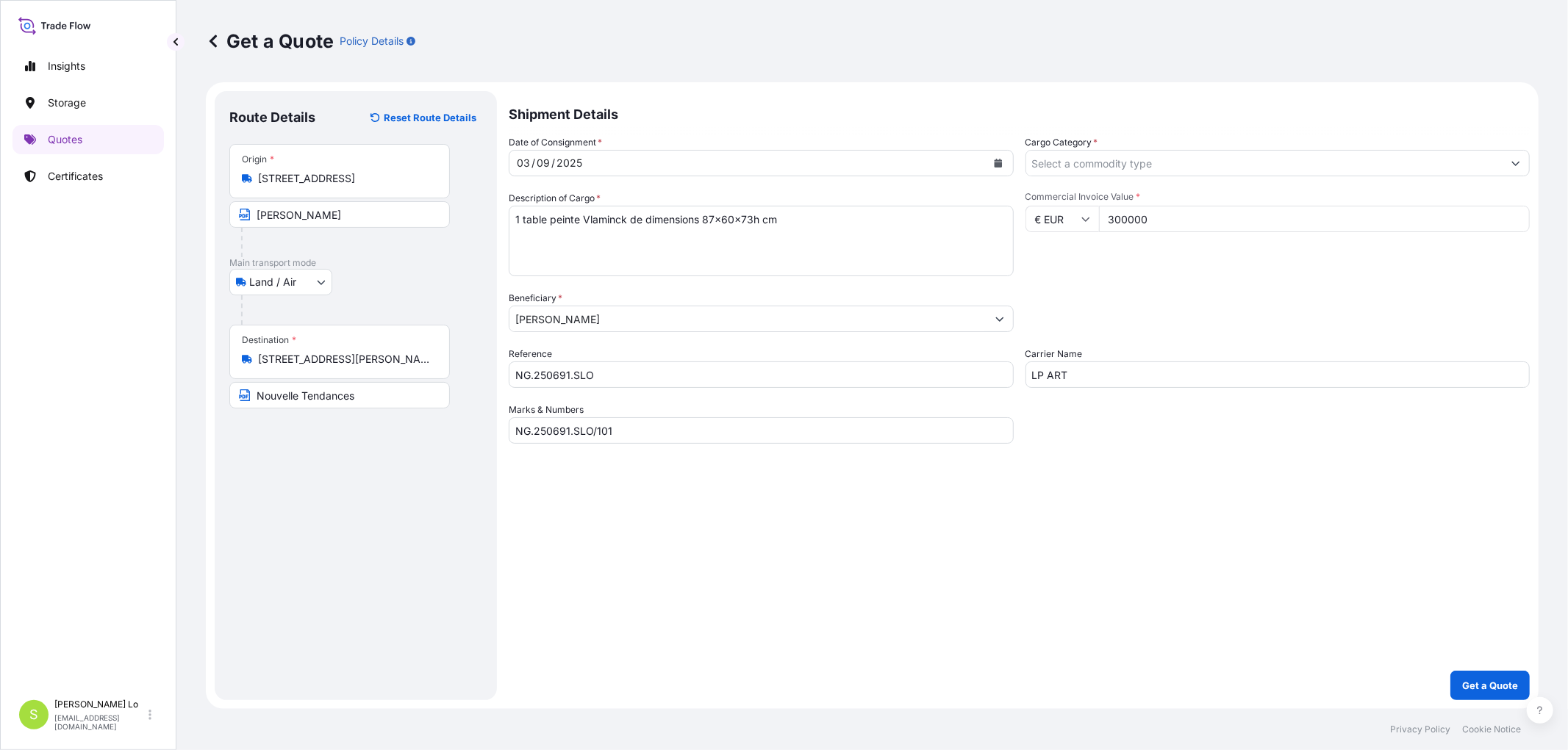
drag, startPoint x: 254, startPoint y: 181, endPoint x: 431, endPoint y: 178, distance: 177.0
click at [431, 178] on div "[STREET_ADDRESS]" at bounding box center [340, 179] width 195 height 15
click at [431, 178] on input "[STREET_ADDRESS]" at bounding box center [344, 179] width 173 height 15
drag, startPoint x: 431, startPoint y: 178, endPoint x: 253, endPoint y: 178, distance: 178.0
click at [253, 178] on div "[STREET_ADDRESS]" at bounding box center [340, 179] width 195 height 15
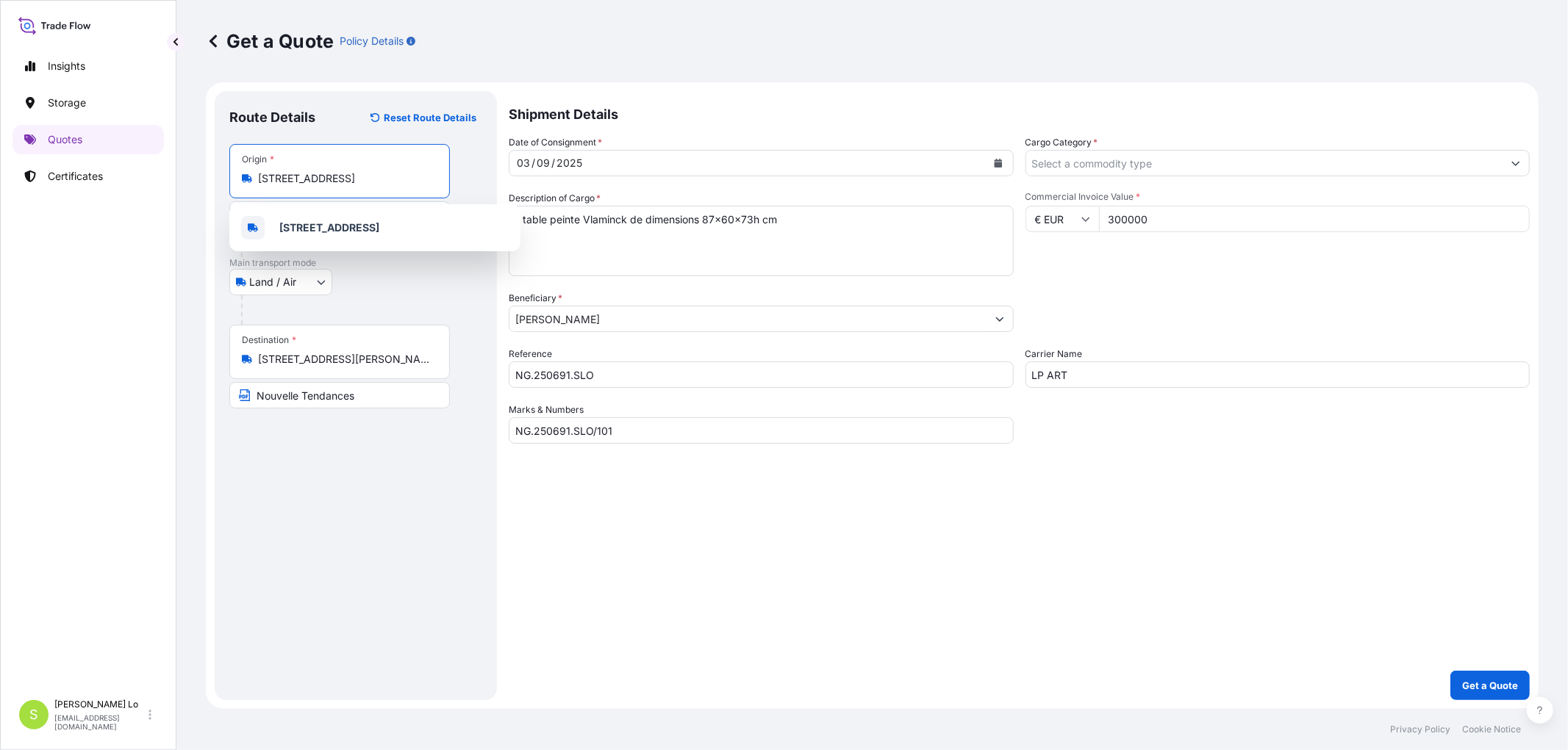
click at [331, 184] on input "[STREET_ADDRESS]" at bounding box center [344, 179] width 173 height 15
click at [411, 295] on div at bounding box center [362, 310] width 241 height 29
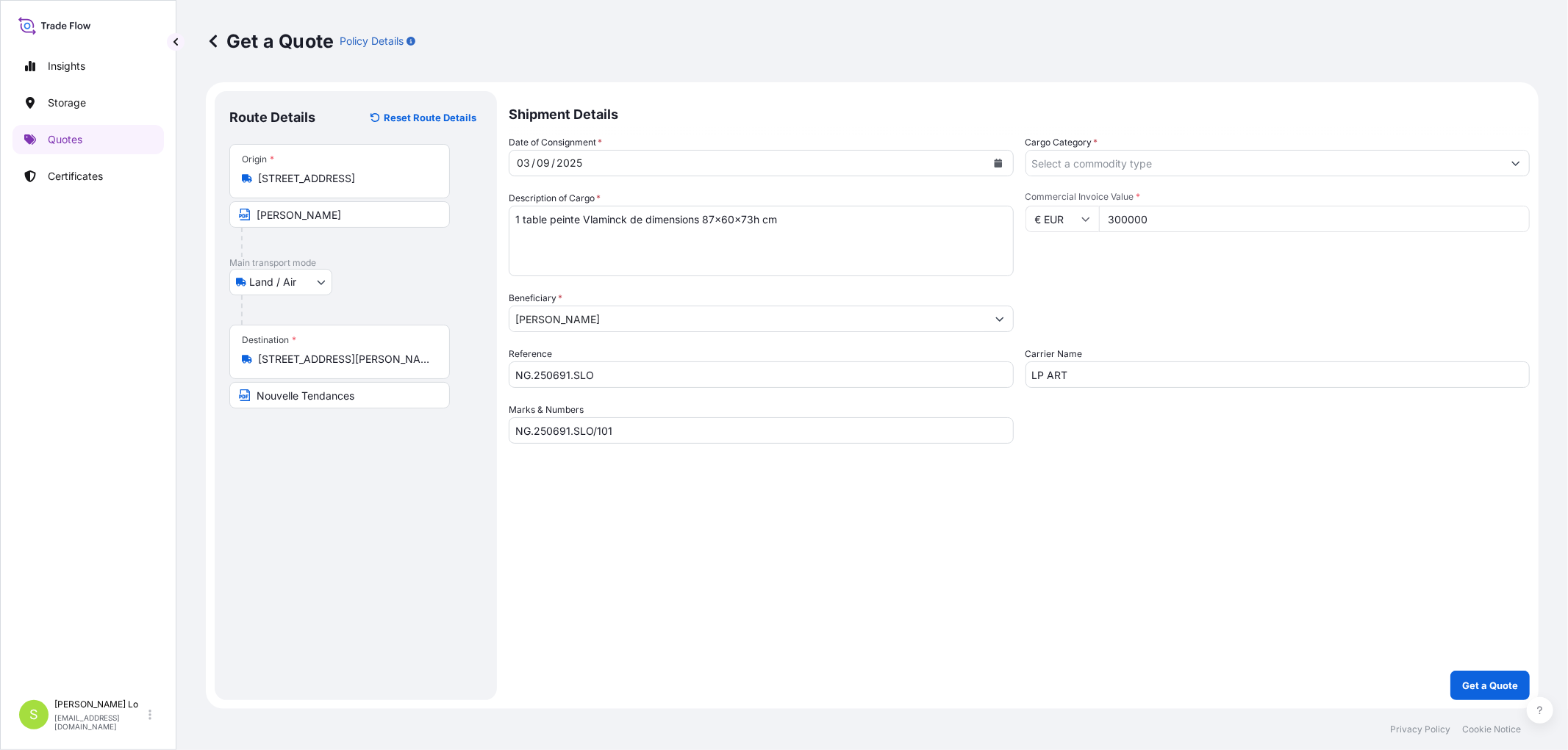
click at [380, 215] on input "[PERSON_NAME]" at bounding box center [340, 214] width 221 height 27
paste input "[STREET_ADDRESS]"
type input "[PERSON_NAME], [STREET_ADDRESS]"
click at [347, 364] on input "[STREET_ADDRESS][PERSON_NAME]" at bounding box center [344, 360] width 173 height 15
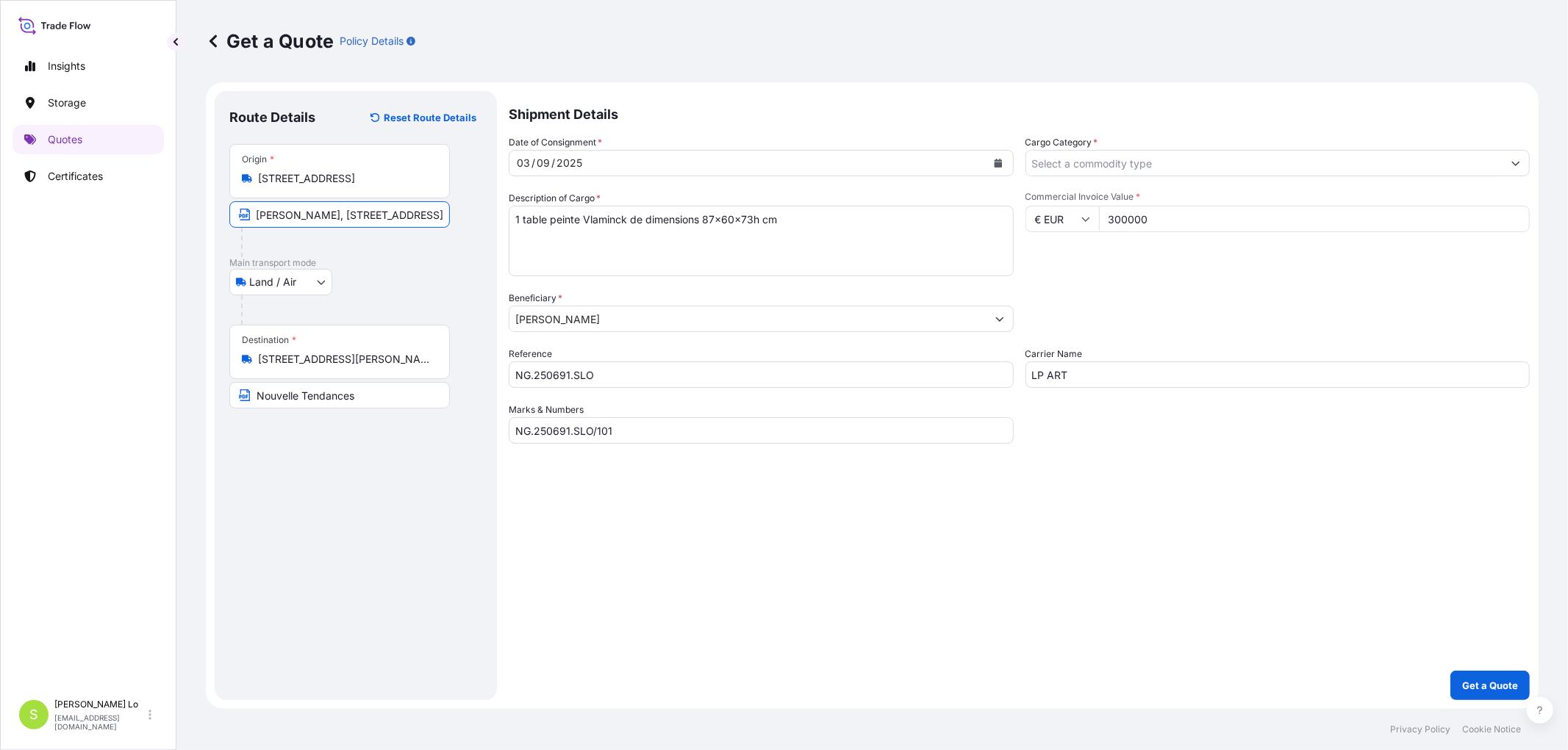
scroll to position [0, 0]
click at [347, 364] on input "[STREET_ADDRESS][PERSON_NAME]" at bounding box center [344, 360] width 173 height 15
click at [377, 510] on div "Route Details Reset Route Details Place of loading Road / [GEOGRAPHIC_DATA] / I…" at bounding box center [355, 396] width 253 height 580
click at [394, 403] on input "Nouvelle Tendances" at bounding box center [340, 395] width 221 height 27
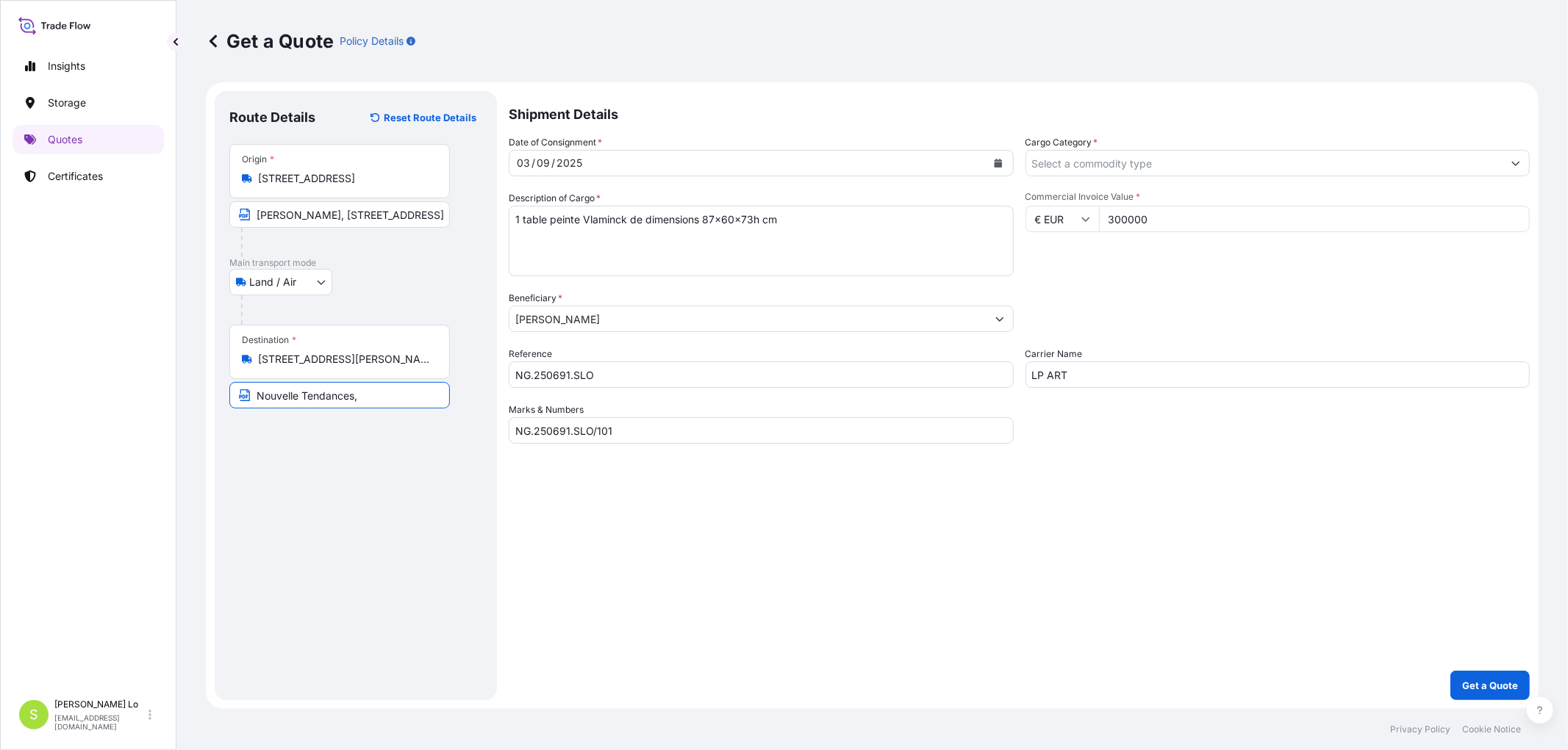
paste input "[STREET_ADDRESS][PERSON_NAME]"
click at [431, 511] on div "Route Details Reset Route Details Place of loading Road / [GEOGRAPHIC_DATA] / I…" at bounding box center [355, 396] width 253 height 580
click at [297, 395] on input "Nouvelle Tendances, [STREET_ADDRESS][PERSON_NAME]" at bounding box center [340, 395] width 221 height 27
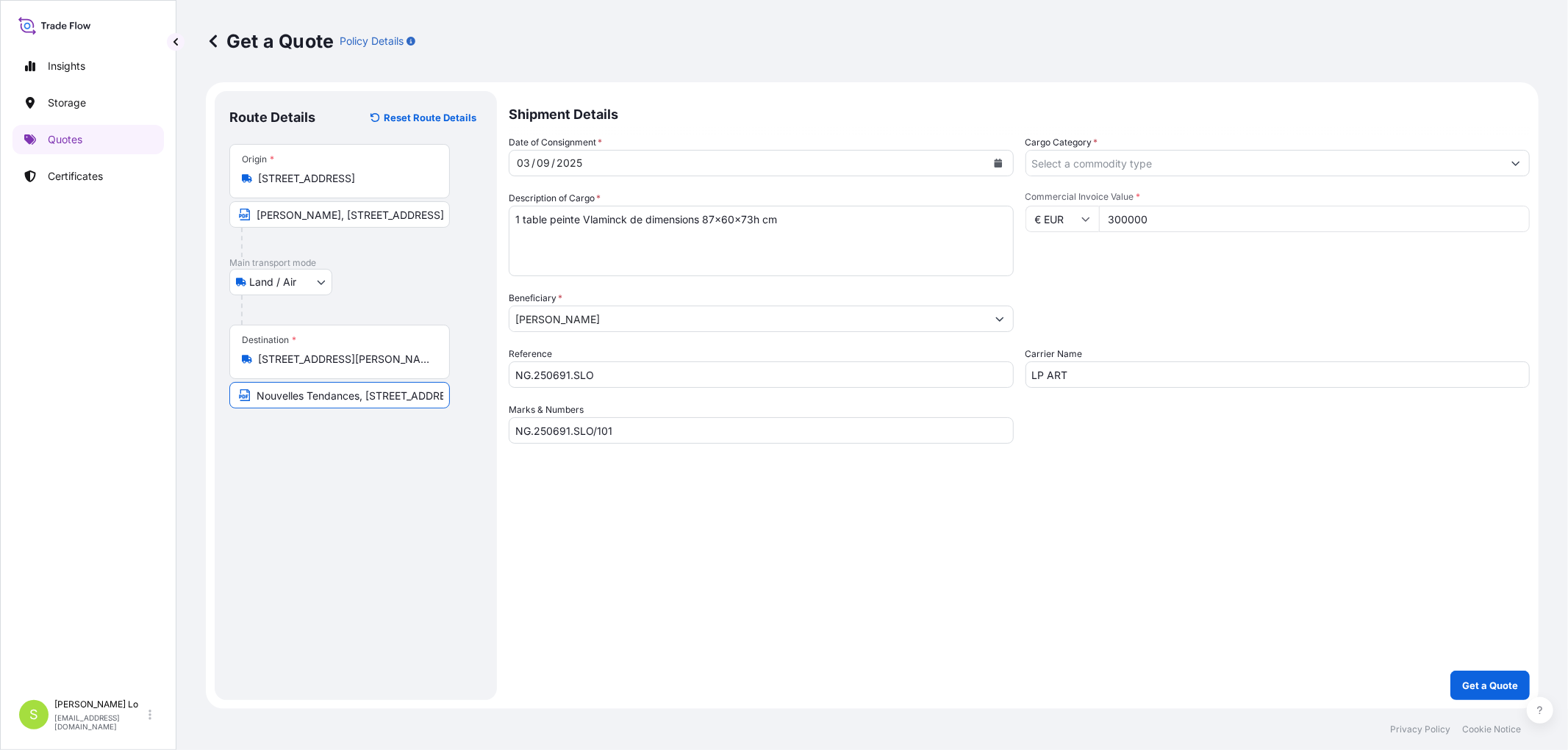
type input "Nouvelles Tendances, [STREET_ADDRESS][PERSON_NAME]"
click at [1508, 685] on p "Get a Quote" at bounding box center [1490, 686] width 56 height 15
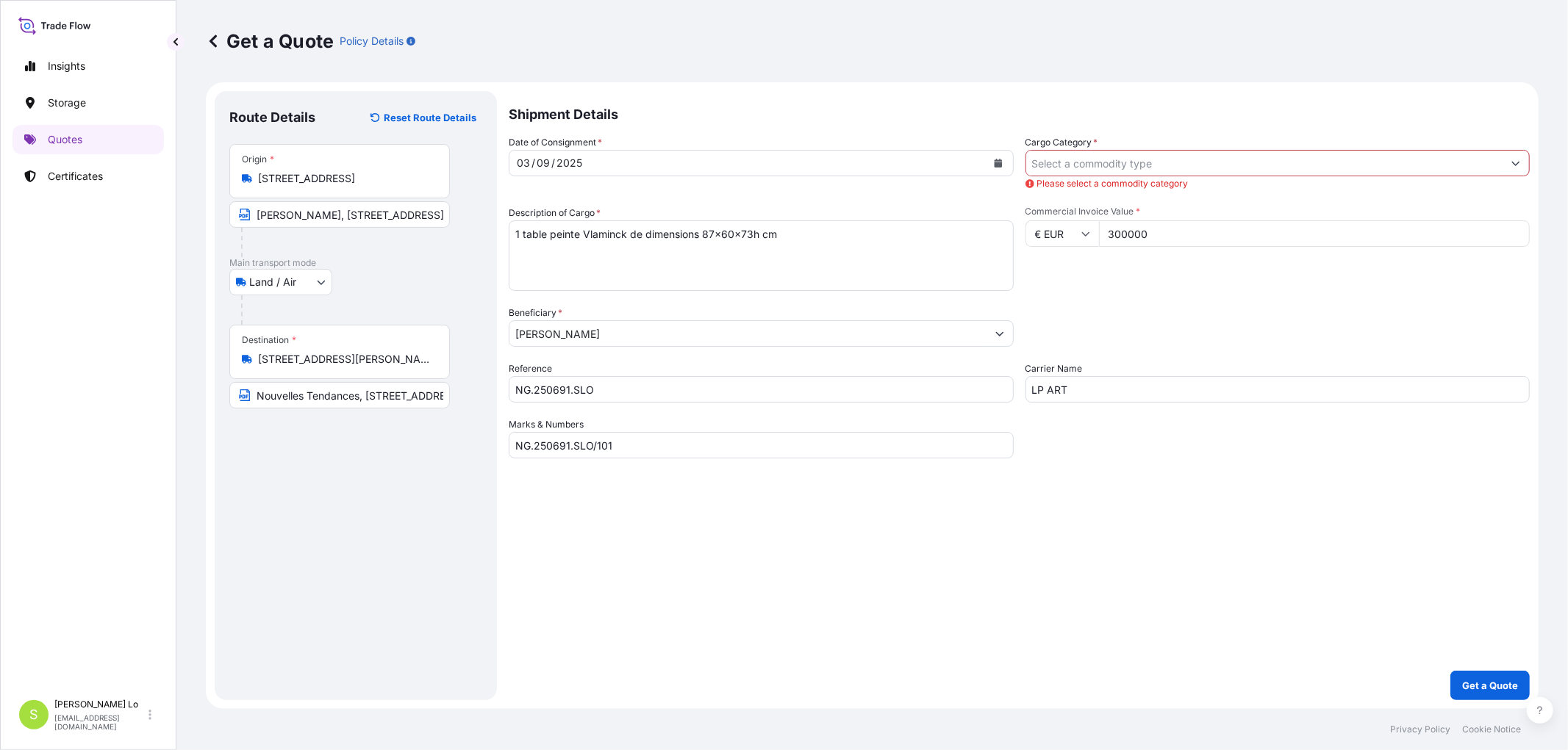
click at [1069, 166] on input "Cargo Category *" at bounding box center [1265, 163] width 477 height 27
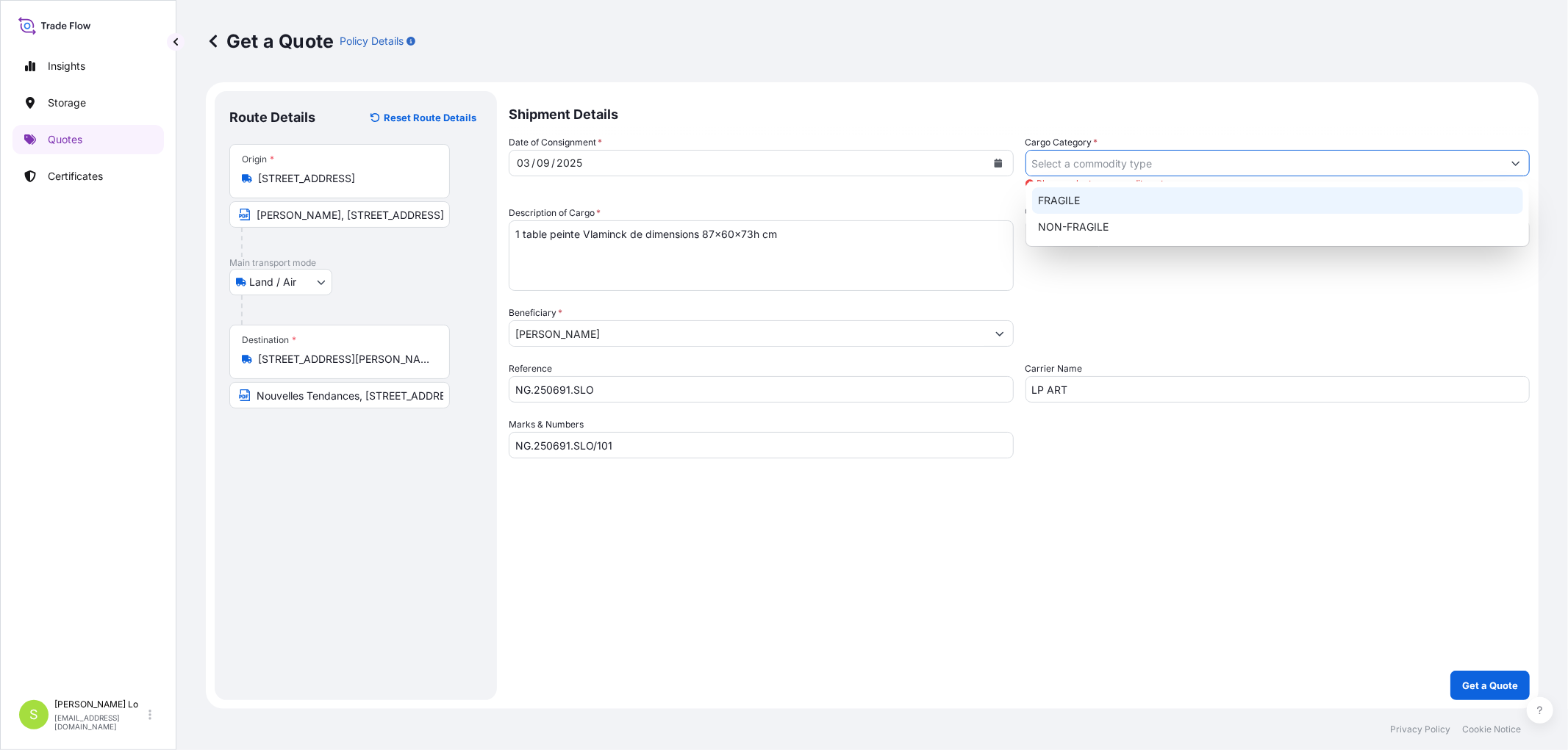
click at [1074, 194] on div "FRAGILE" at bounding box center [1277, 201] width 491 height 27
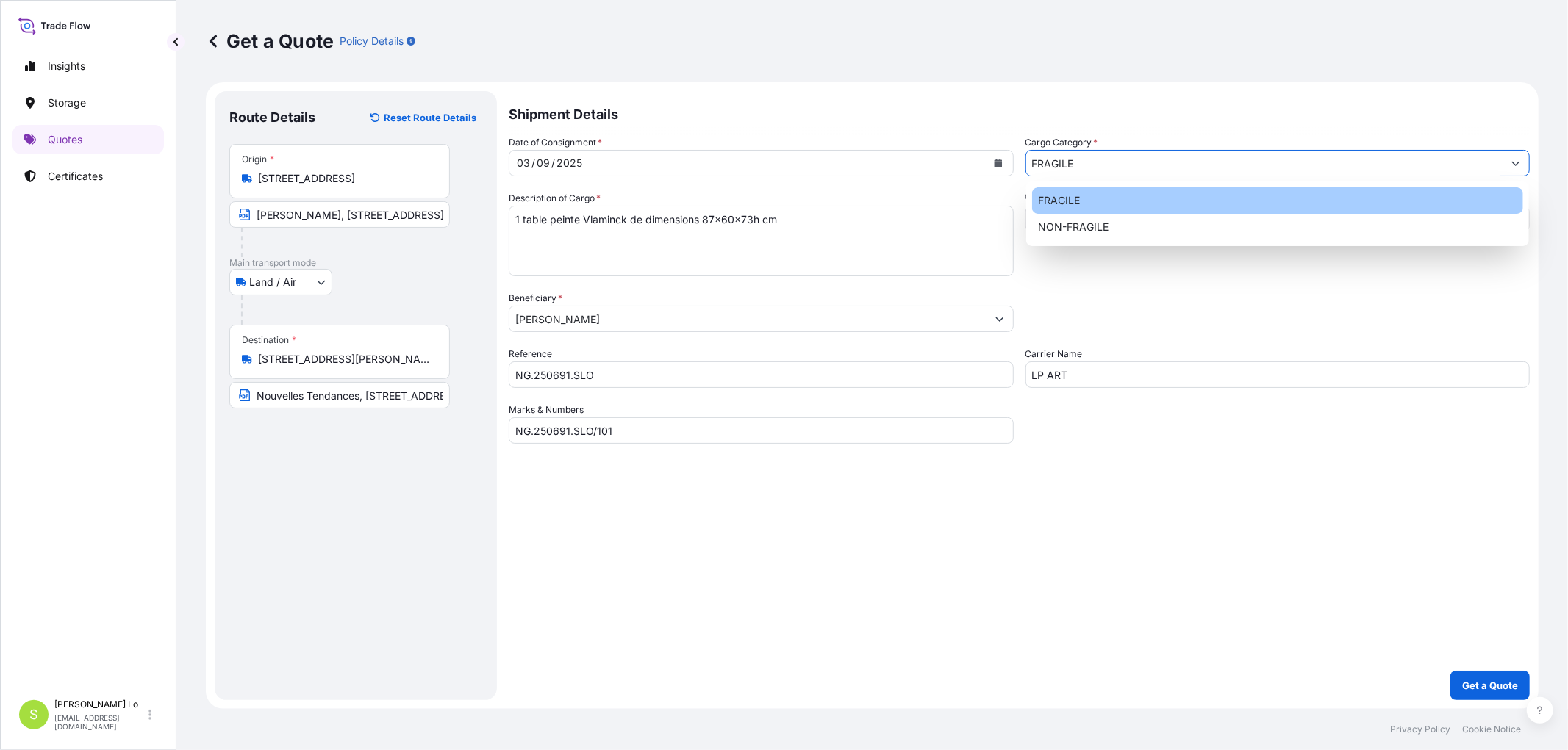
type input "FRAGILE"
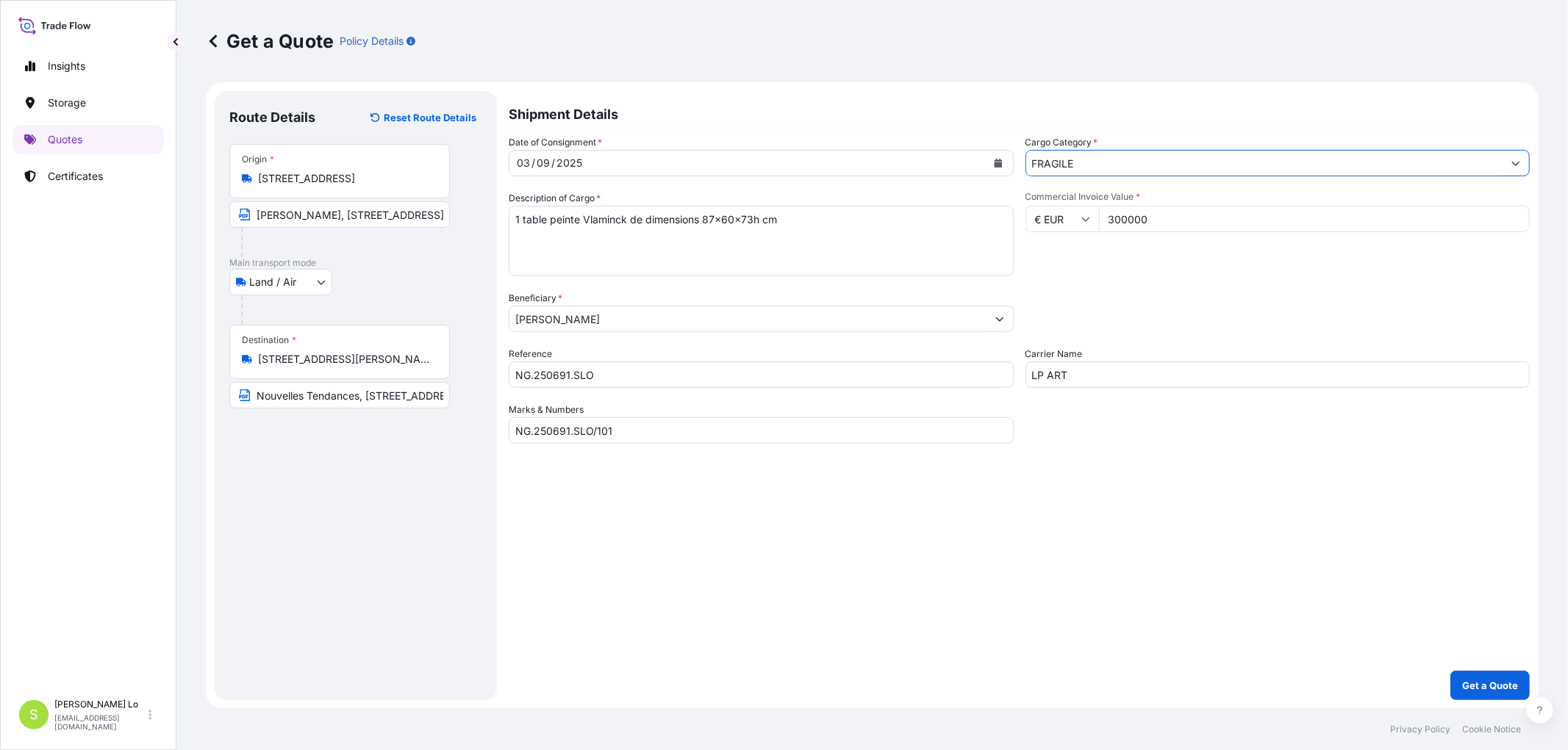
click at [1202, 498] on div "Shipment Details Date of Consignment * [DATE] Cargo Category * FRAGILE Descript…" at bounding box center [1019, 396] width 1021 height 609
click at [1505, 678] on p "Get a Quote" at bounding box center [1490, 686] width 56 height 15
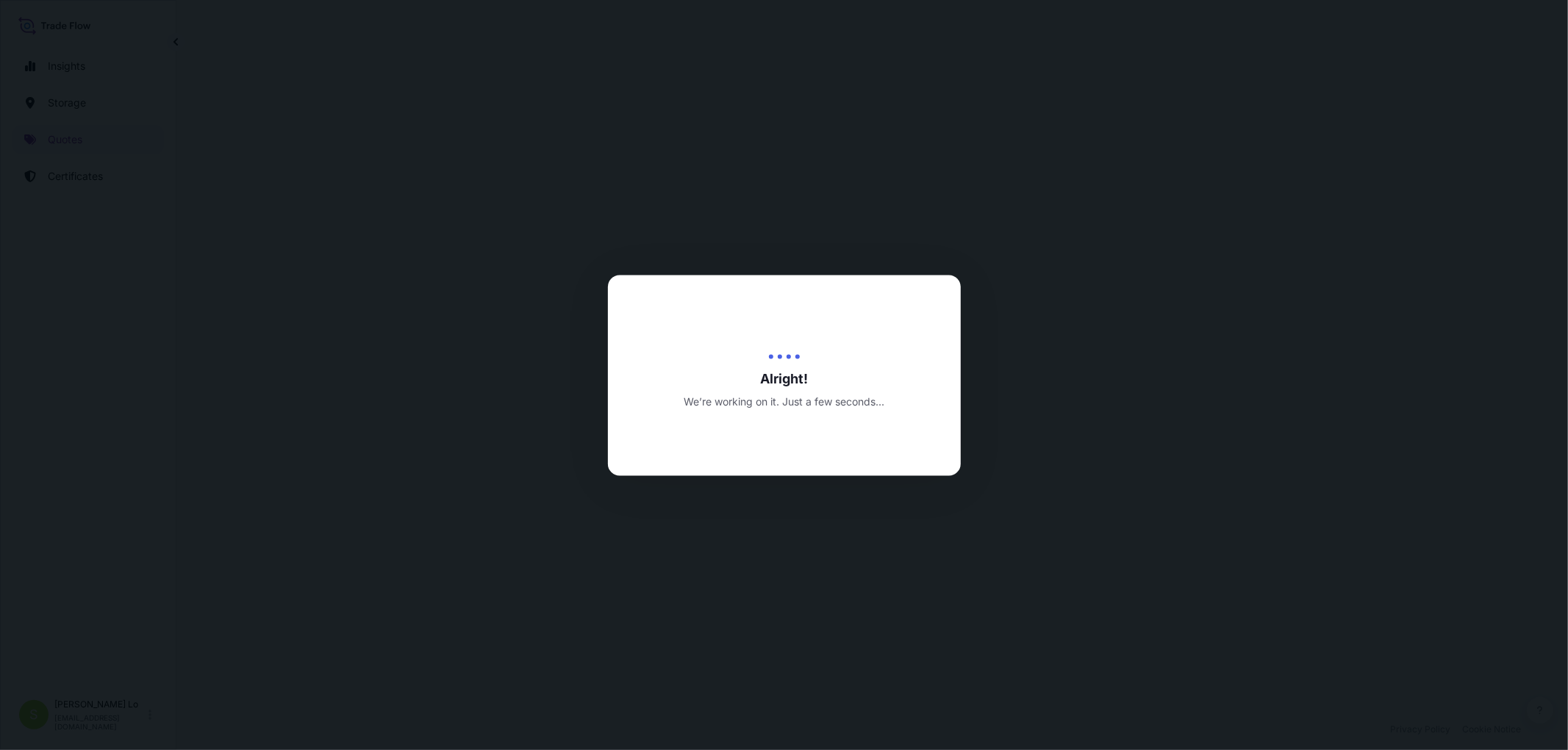
select select "Land / Air"
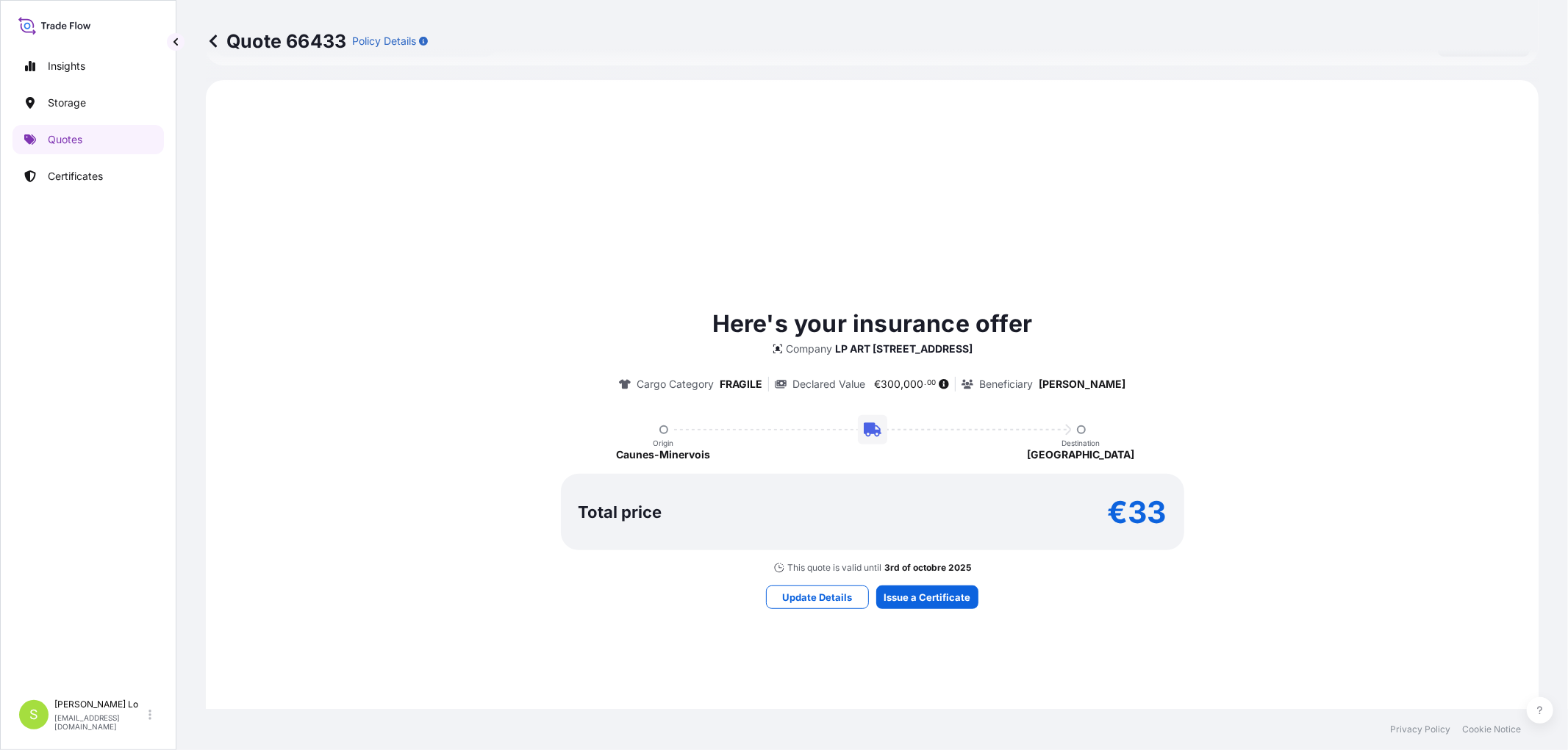
scroll to position [435, 0]
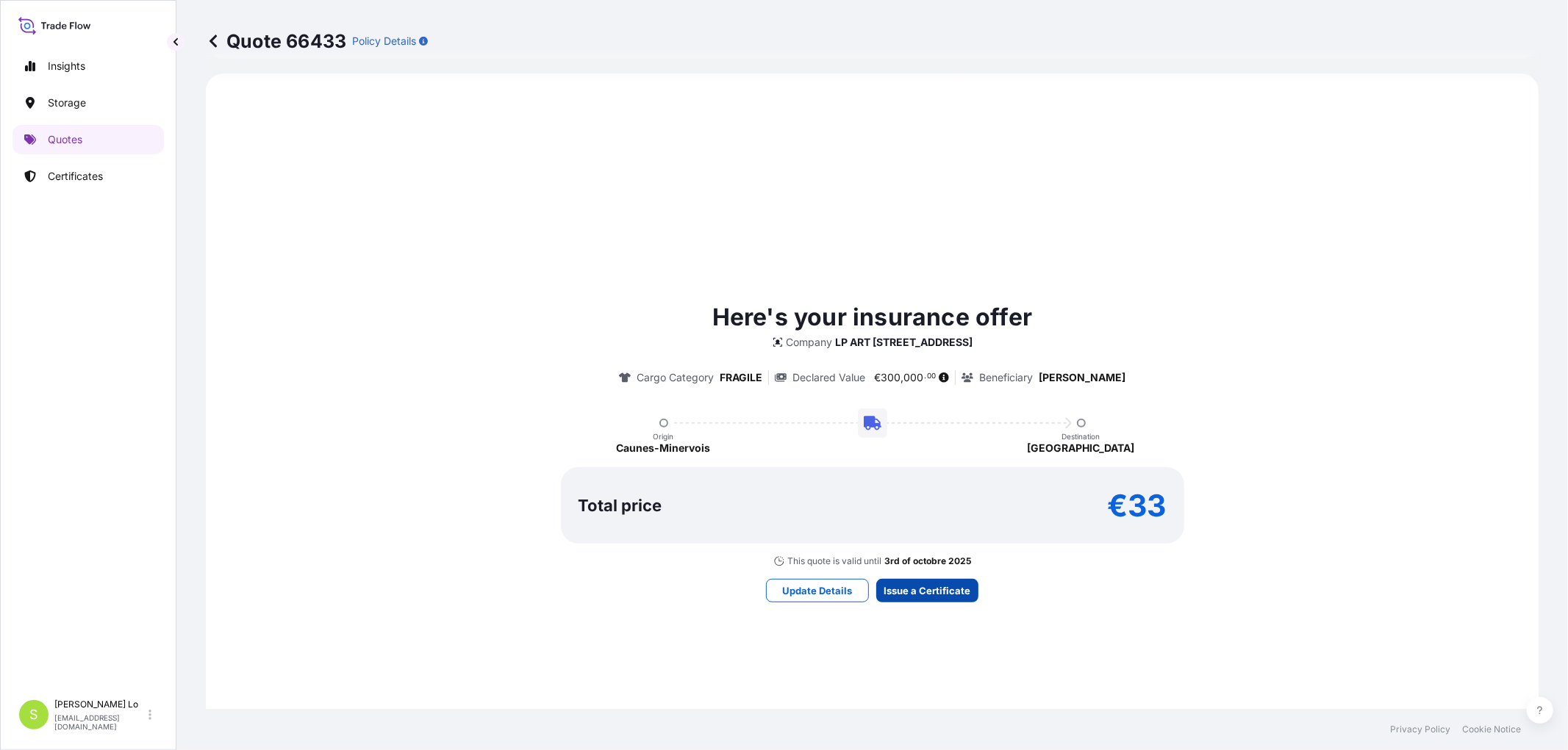
click at [911, 577] on div "Here's your insurance offer Company LP ART [STREET_ADDRESS] Cargo Category FRAG…" at bounding box center [872, 451] width 1292 height 714
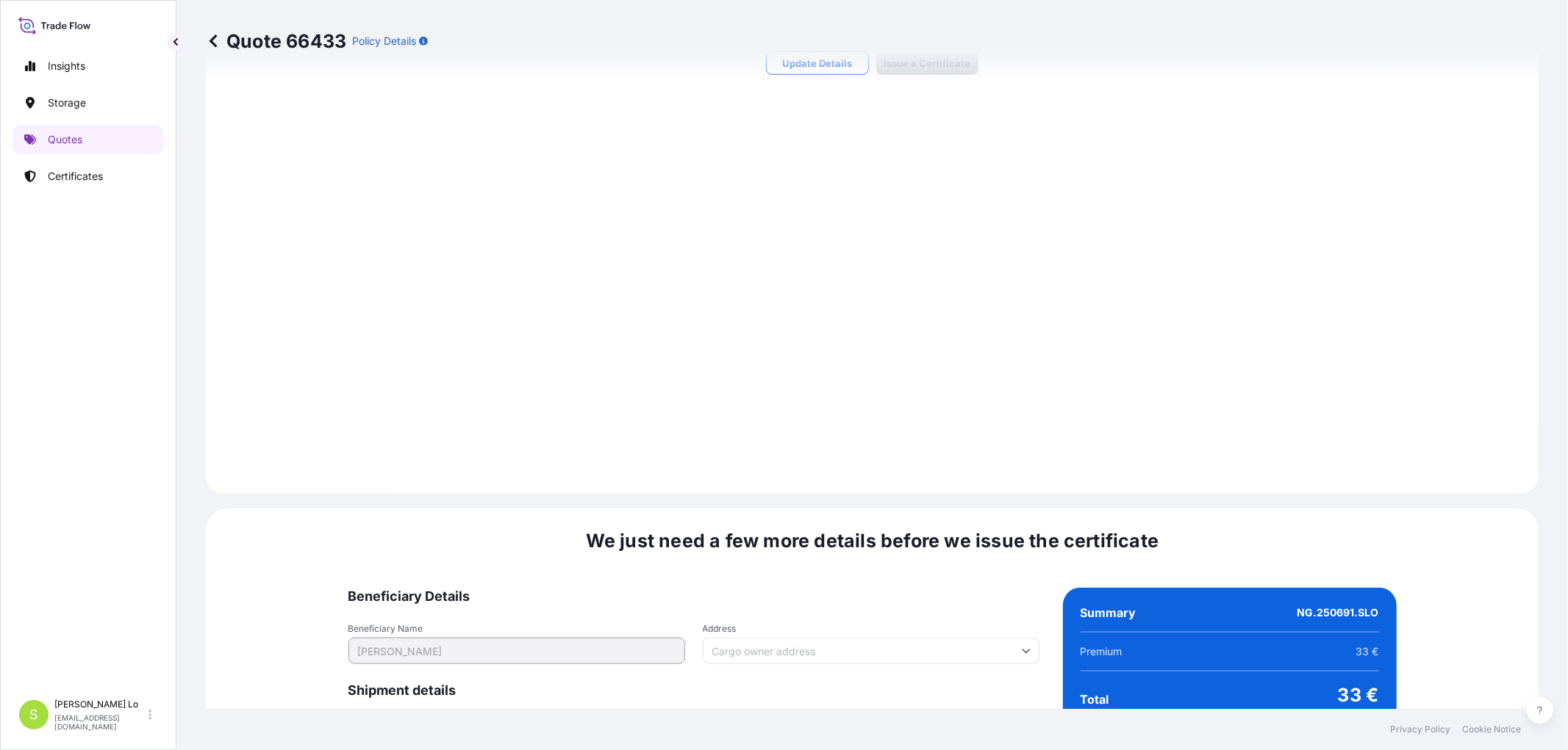
scroll to position [1324, 0]
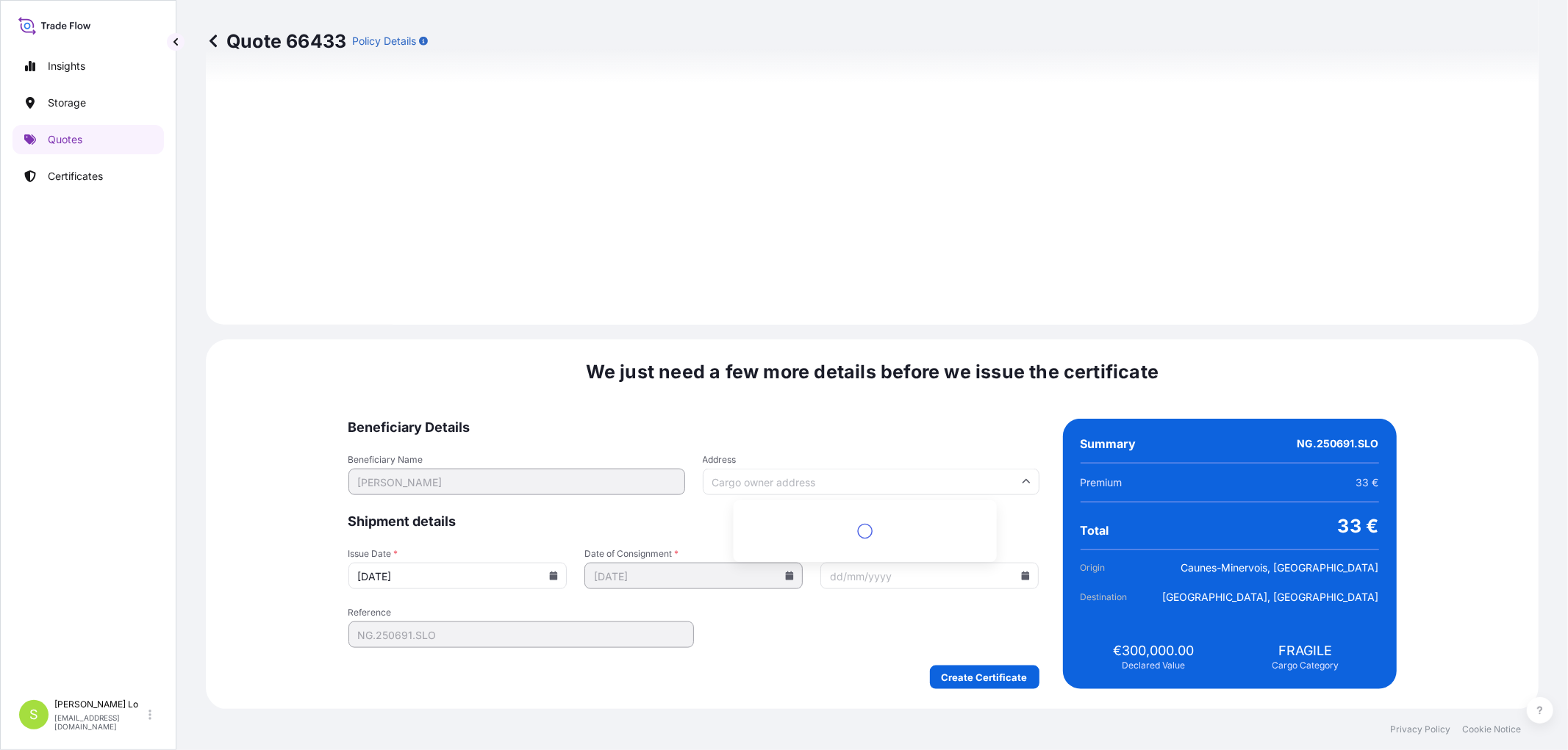
click at [791, 482] on input "Address" at bounding box center [871, 481] width 337 height 27
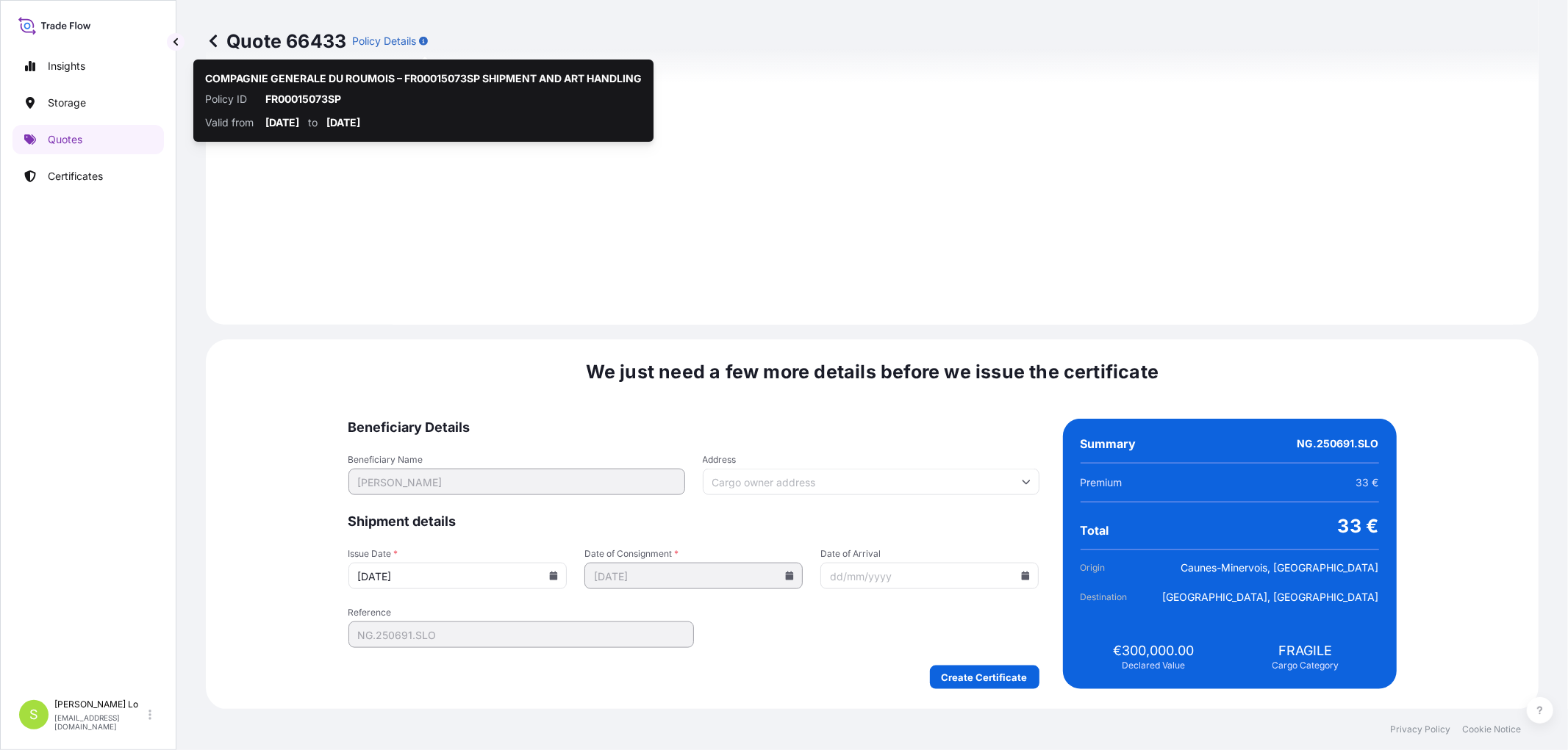
click at [842, 489] on input "Address" at bounding box center [871, 481] width 337 height 27
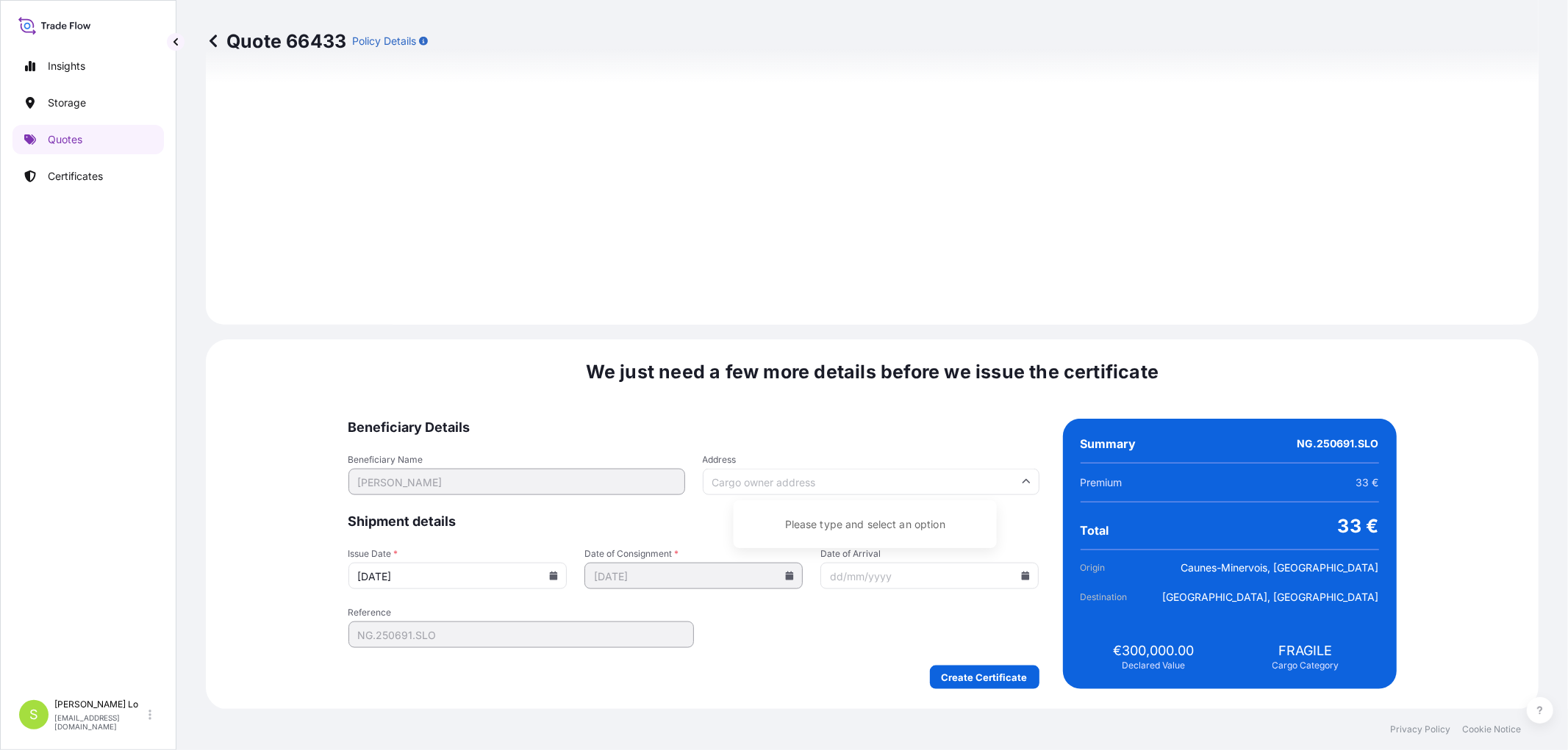
paste input "[STREET_ADDRESS]"
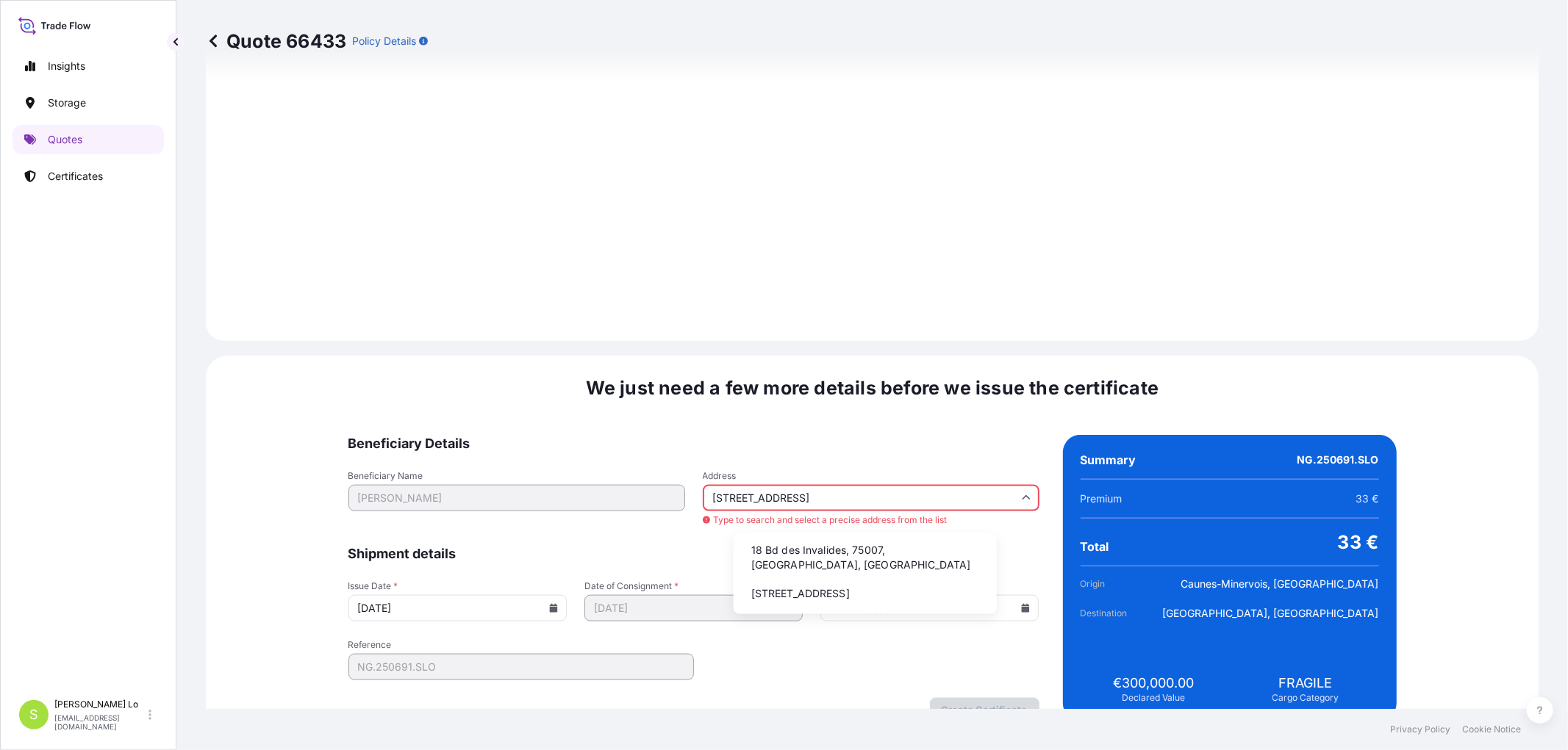
click at [775, 552] on li "18 Bd des Invalides, 75007, [GEOGRAPHIC_DATA], [GEOGRAPHIC_DATA]" at bounding box center [865, 559] width 251 height 39
type input "18 Bd des Invalides, [GEOGRAPHIC_DATA], [GEOGRAPHIC_DATA]"
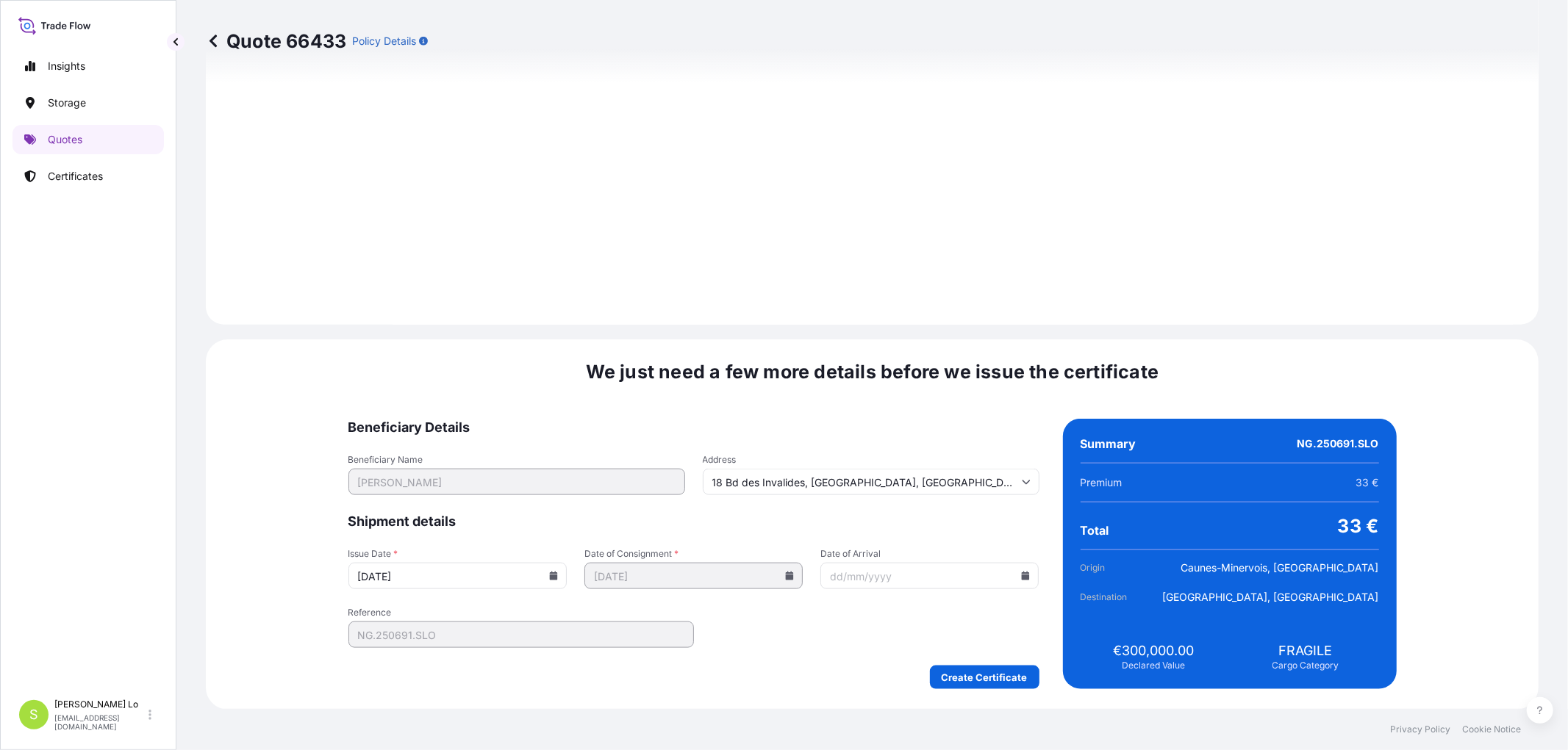
click at [567, 574] on input "[DATE]" at bounding box center [458, 576] width 218 height 27
click at [558, 574] on icon at bounding box center [554, 576] width 9 height 9
click at [1022, 574] on icon at bounding box center [1026, 576] width 8 height 9
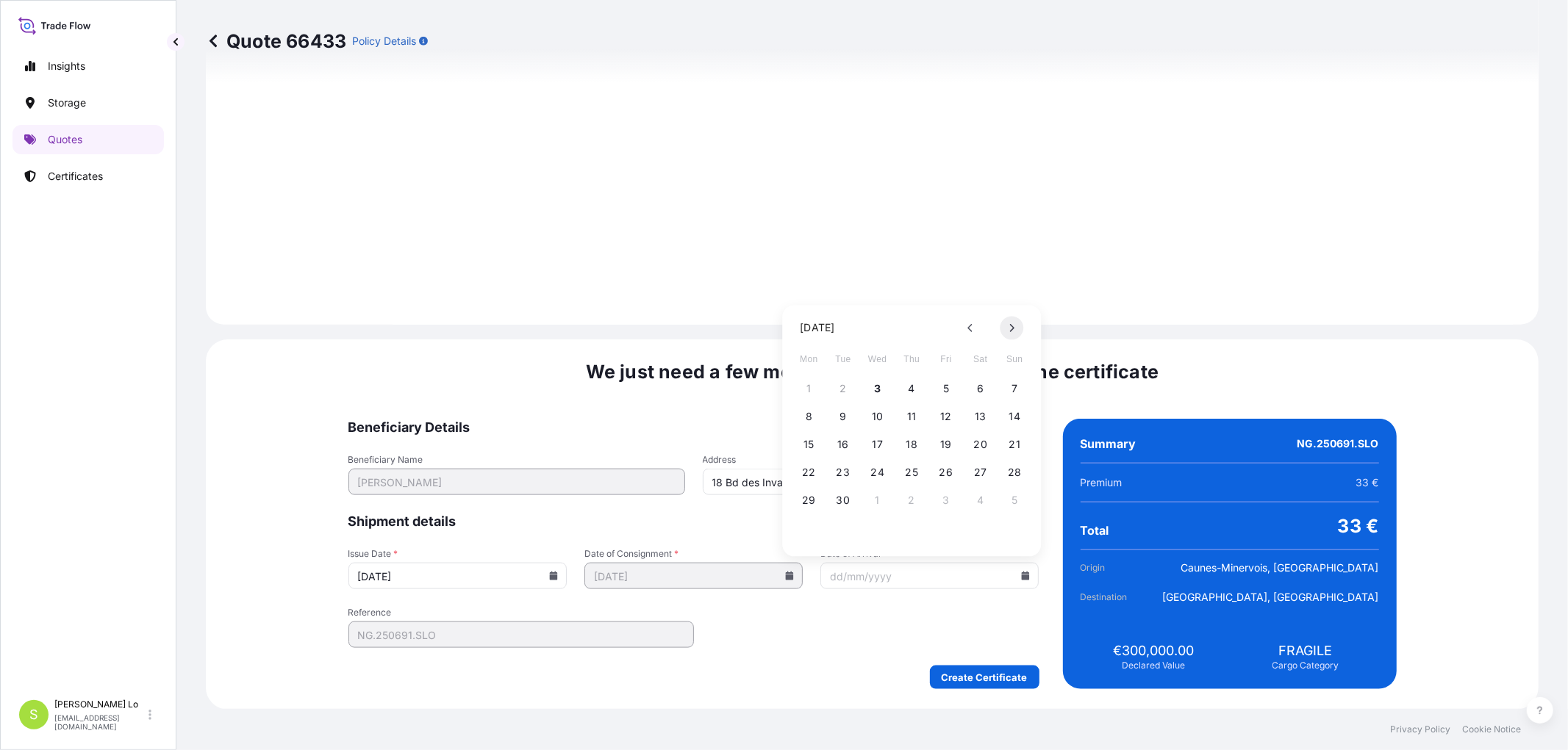
click at [1016, 329] on button at bounding box center [1012, 328] width 24 height 24
click at [1012, 500] on button "30" at bounding box center [1015, 501] width 24 height 24
type input "[DATE]"
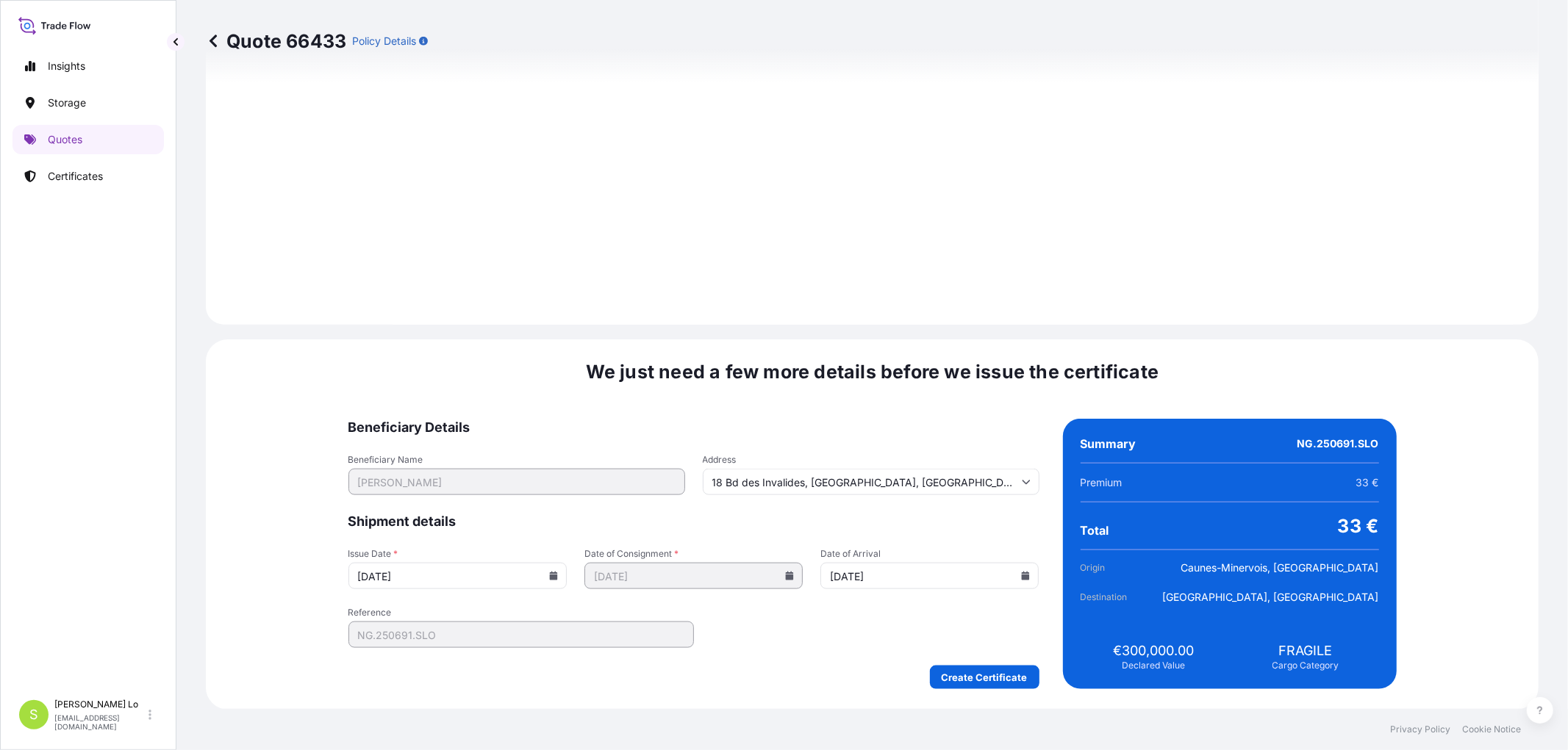
click at [892, 622] on form "Beneficiary Details Beneficiary Name [PERSON_NAME] Address [STREET_ADDRESS] Shi…" at bounding box center [694, 554] width 691 height 271
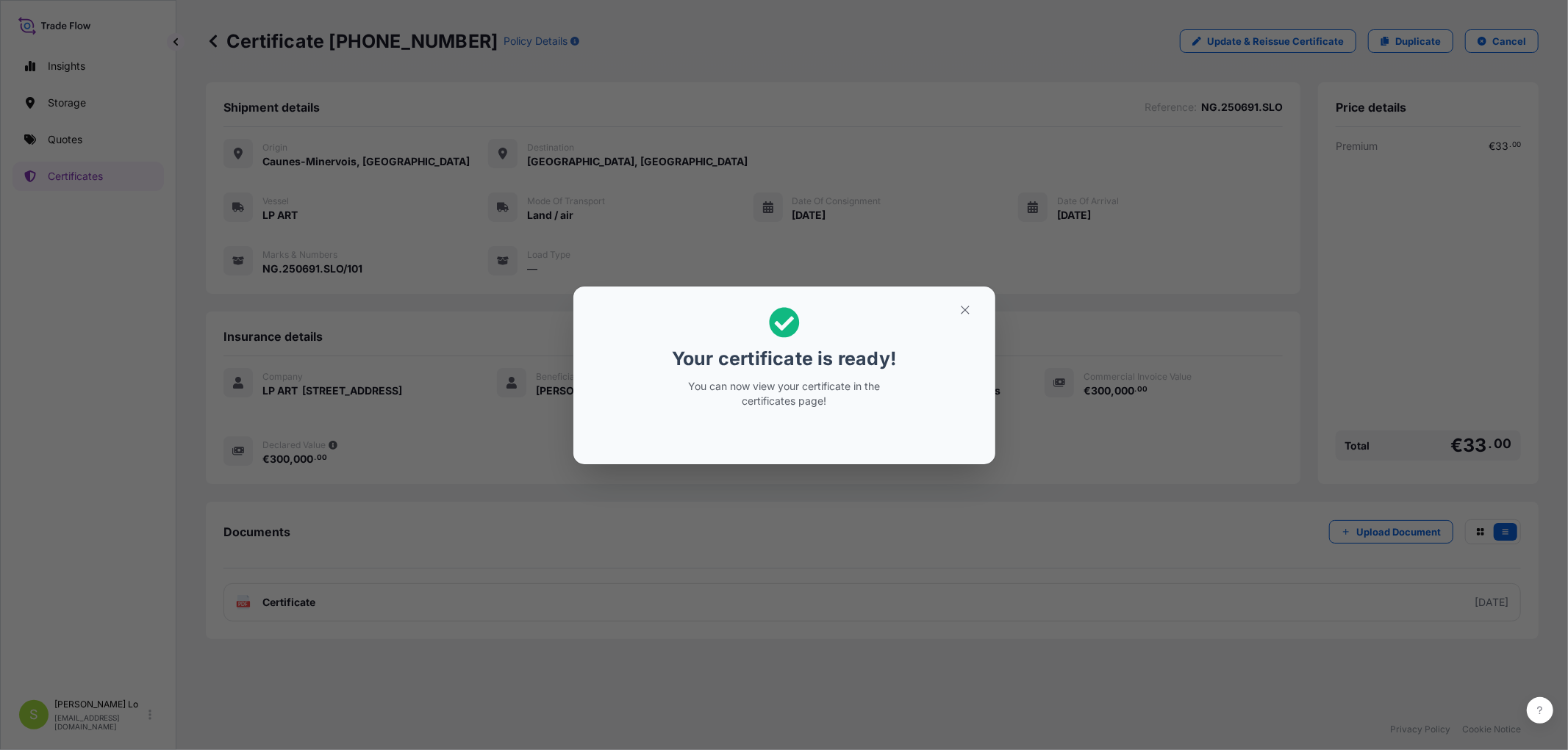
click at [290, 613] on div "Your certificate is ready! You can now view your certificate in the certificate…" at bounding box center [784, 375] width 1568 height 750
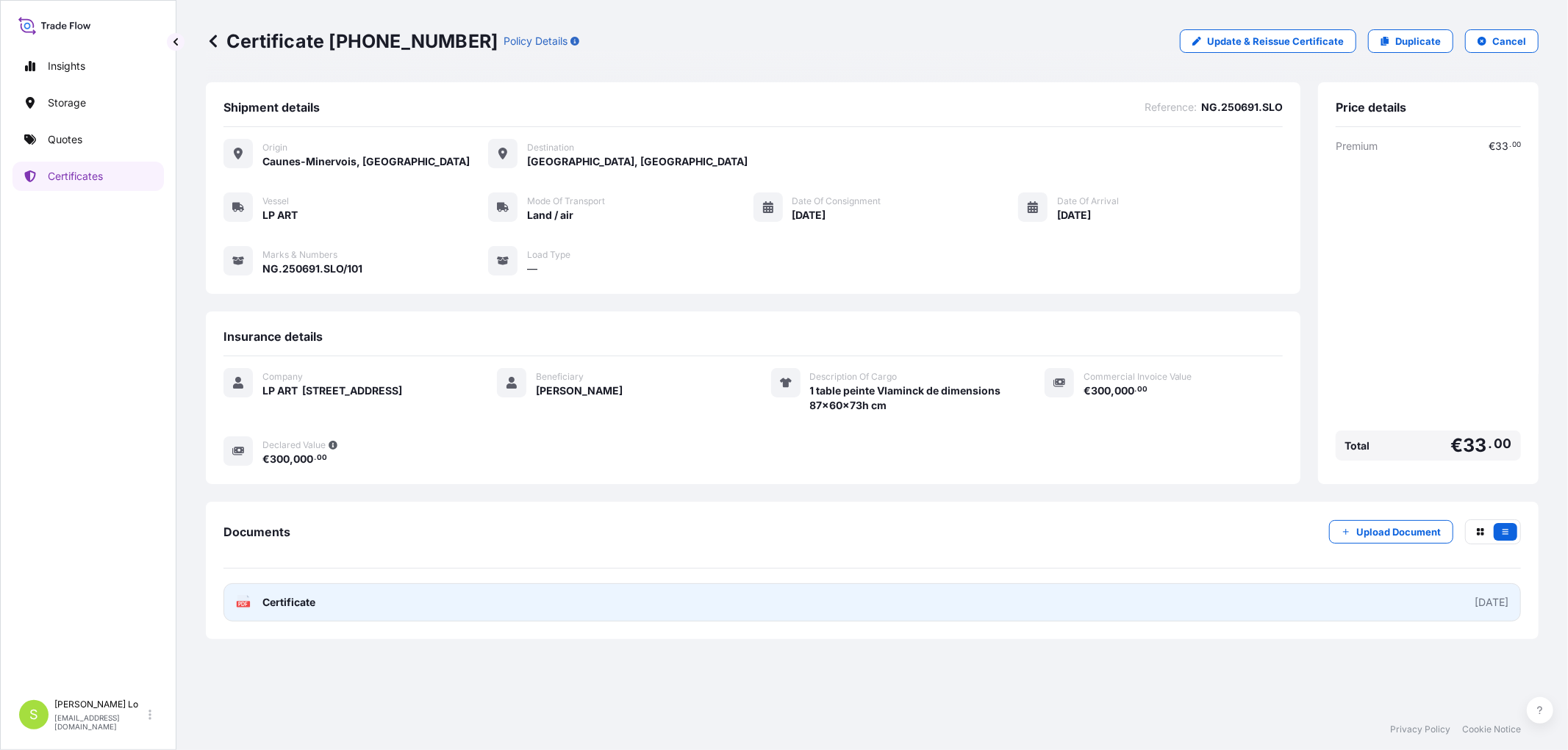
click at [305, 607] on span "Certificate" at bounding box center [288, 603] width 52 height 15
